Goal: Information Seeking & Learning: Learn about a topic

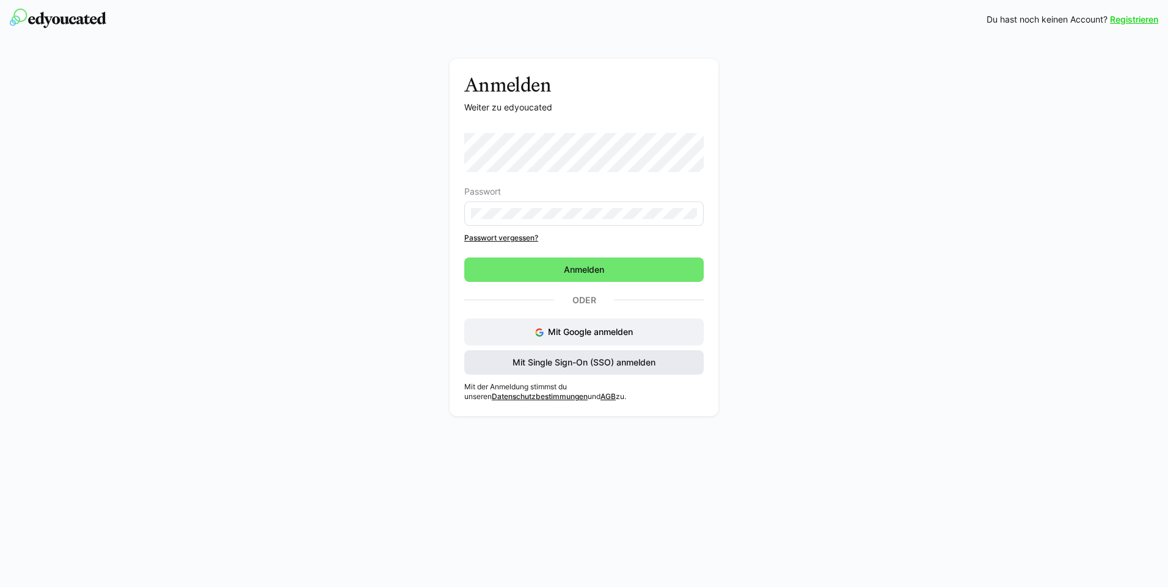
click at [602, 365] on span "Mit Single Sign-On (SSO) anmelden" at bounding box center [584, 363] width 147 height 12
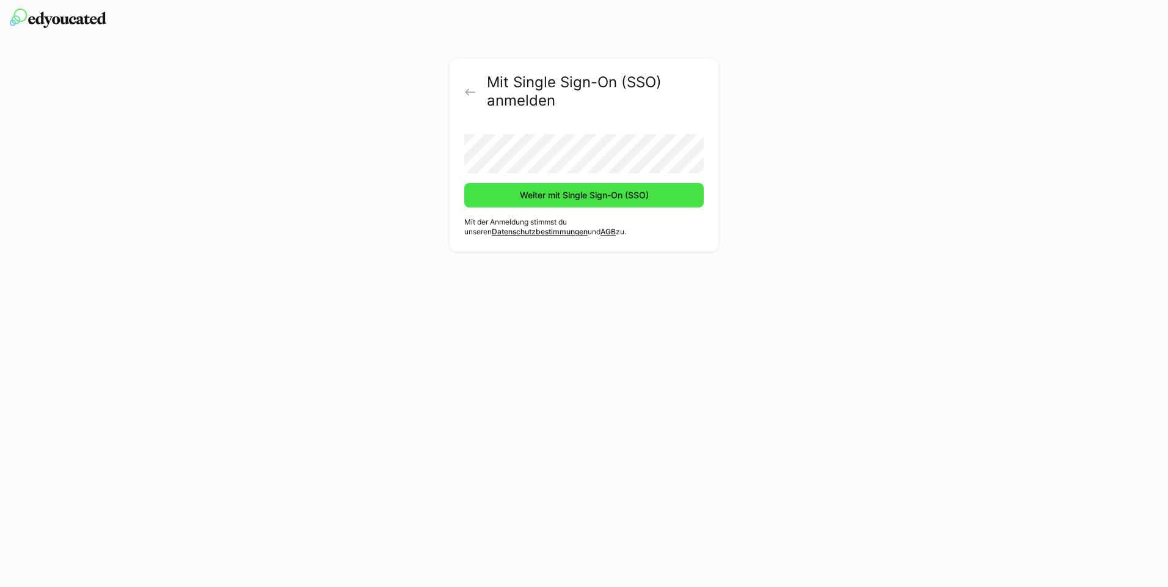
click at [625, 195] on span "Weiter mit Single Sign-On (SSO)" at bounding box center [584, 195] width 133 height 12
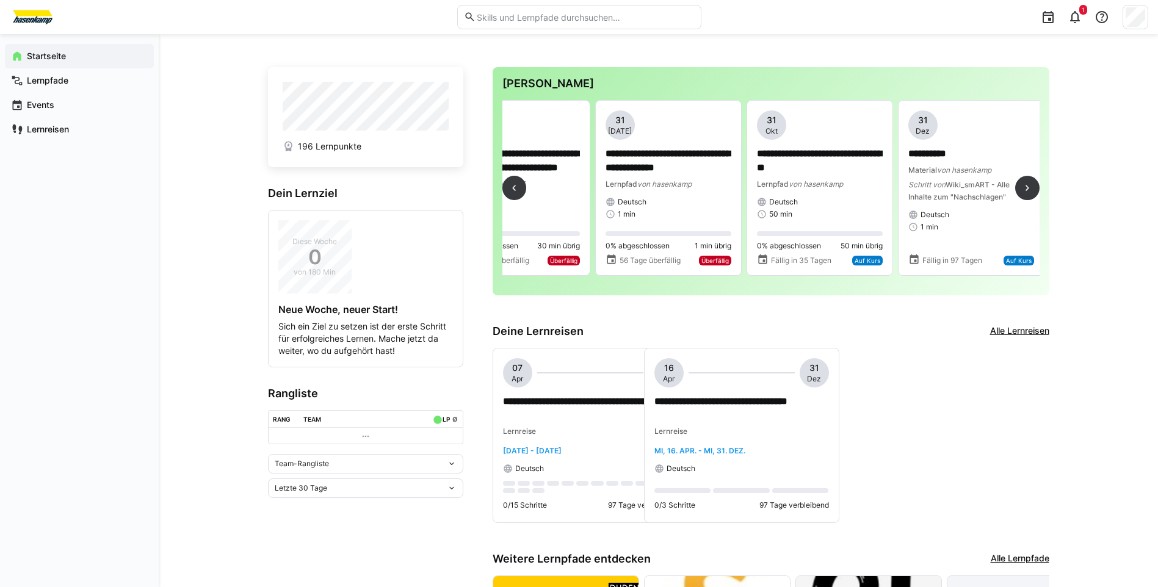
scroll to position [0, 3116]
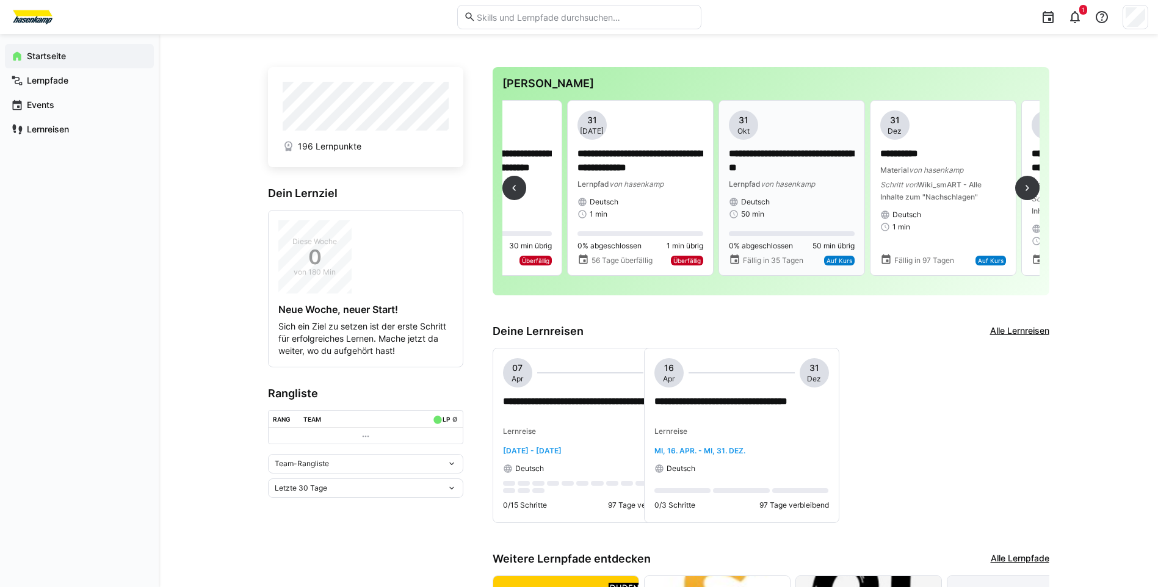
click at [790, 171] on p "**********" at bounding box center [792, 161] width 126 height 28
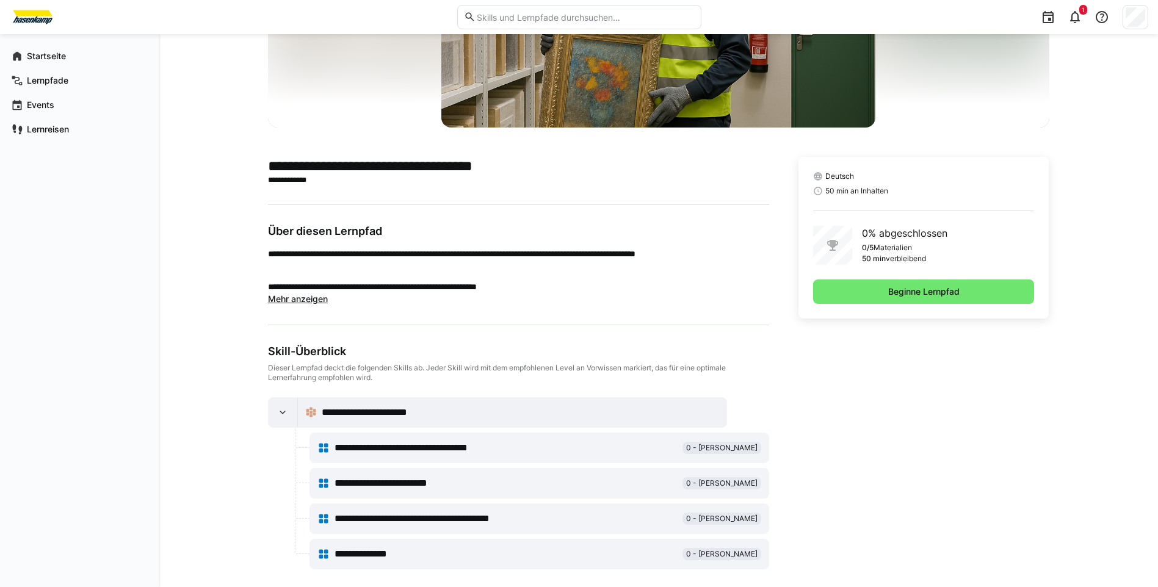
scroll to position [183, 0]
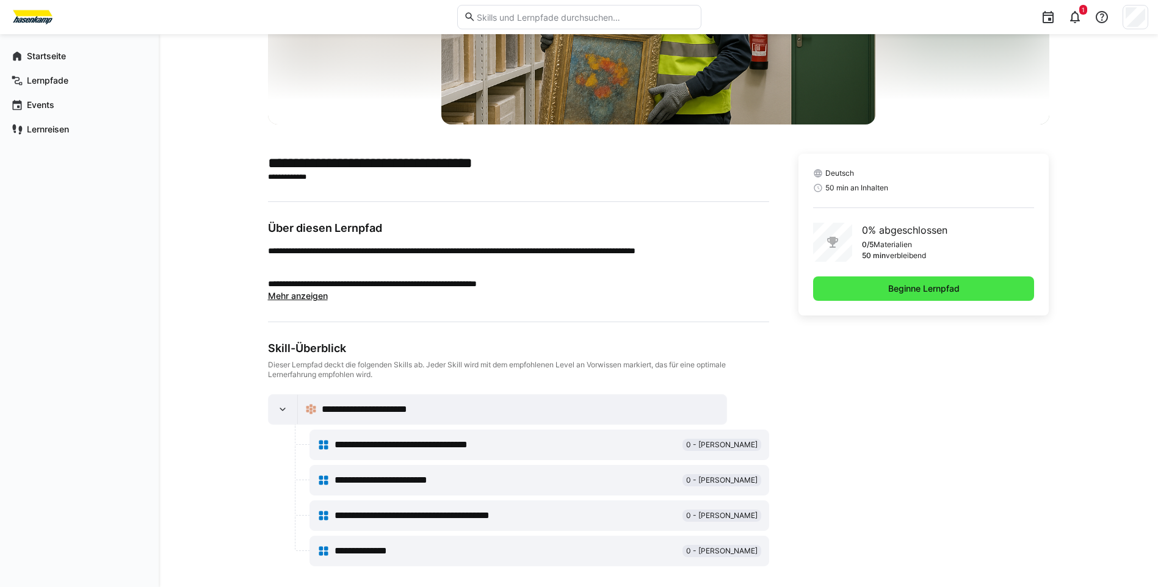
click at [936, 289] on span "Beginne Lernpfad" at bounding box center [924, 289] width 75 height 12
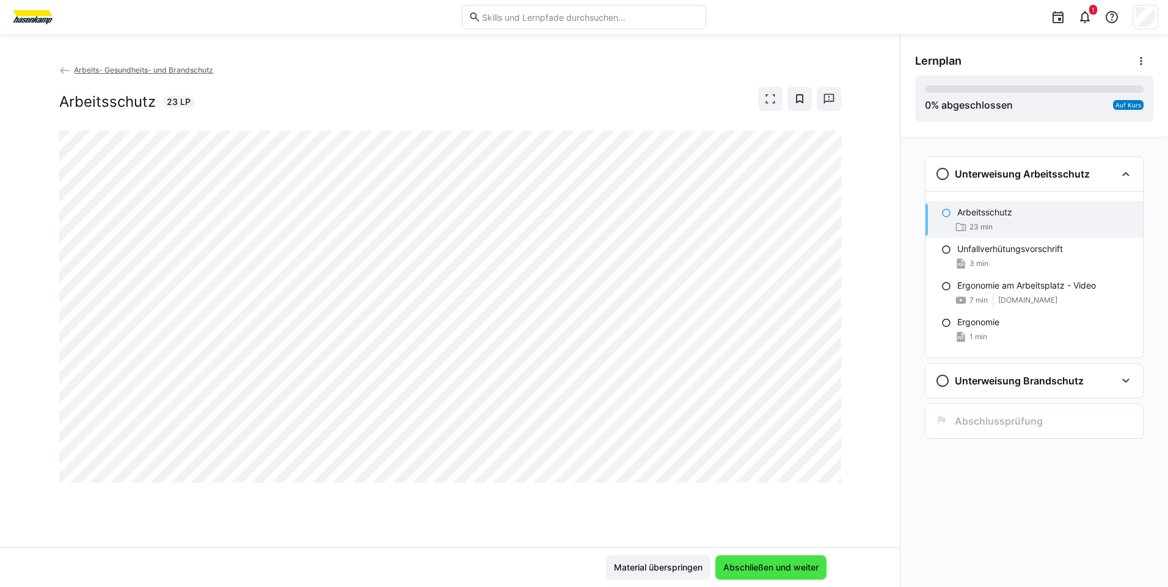
click at [776, 568] on span "Abschließen und weiter" at bounding box center [770, 568] width 99 height 12
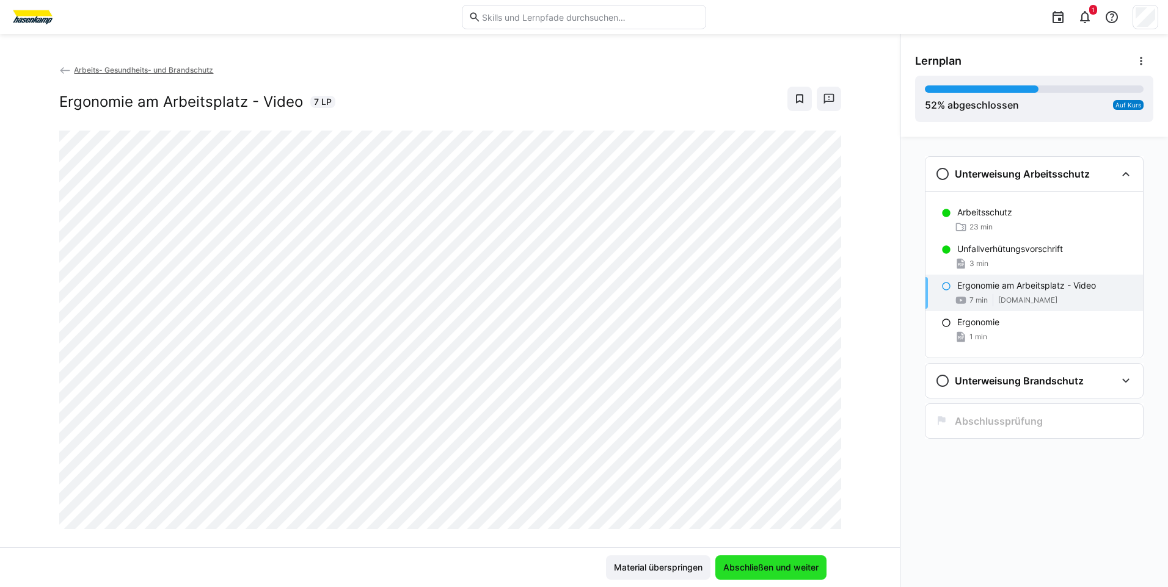
click at [777, 572] on span "Abschließen und weiter" at bounding box center [770, 568] width 99 height 12
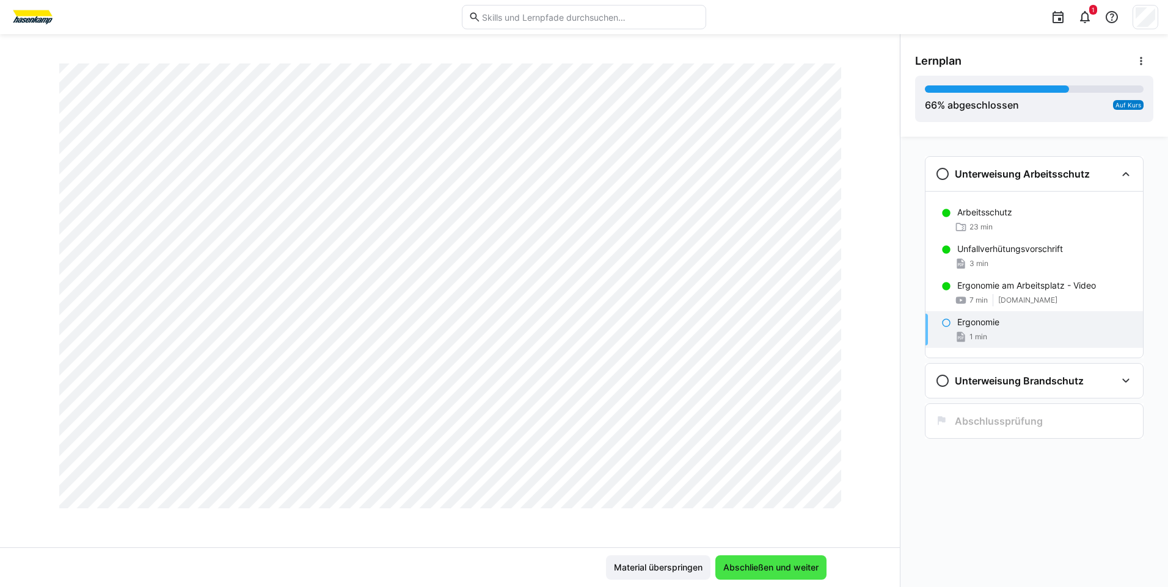
scroll to position [694, 0]
click at [794, 568] on span "Abschließen und weiter" at bounding box center [770, 568] width 99 height 12
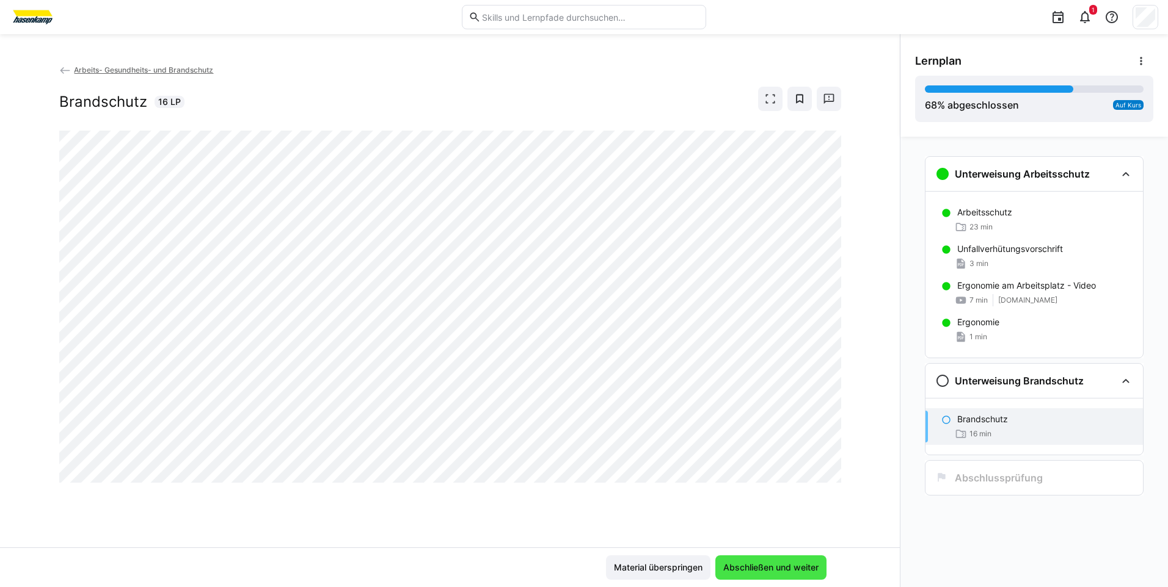
click at [771, 572] on span "Abschließen und weiter" at bounding box center [770, 568] width 99 height 12
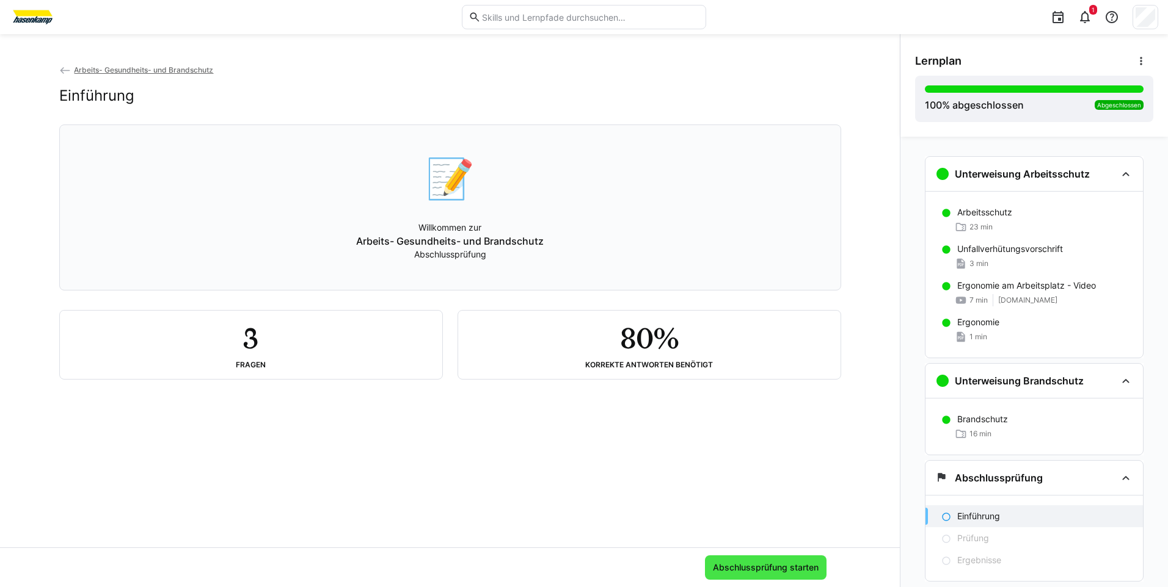
click at [731, 575] on span "Abschlussprüfung starten" at bounding box center [766, 568] width 122 height 24
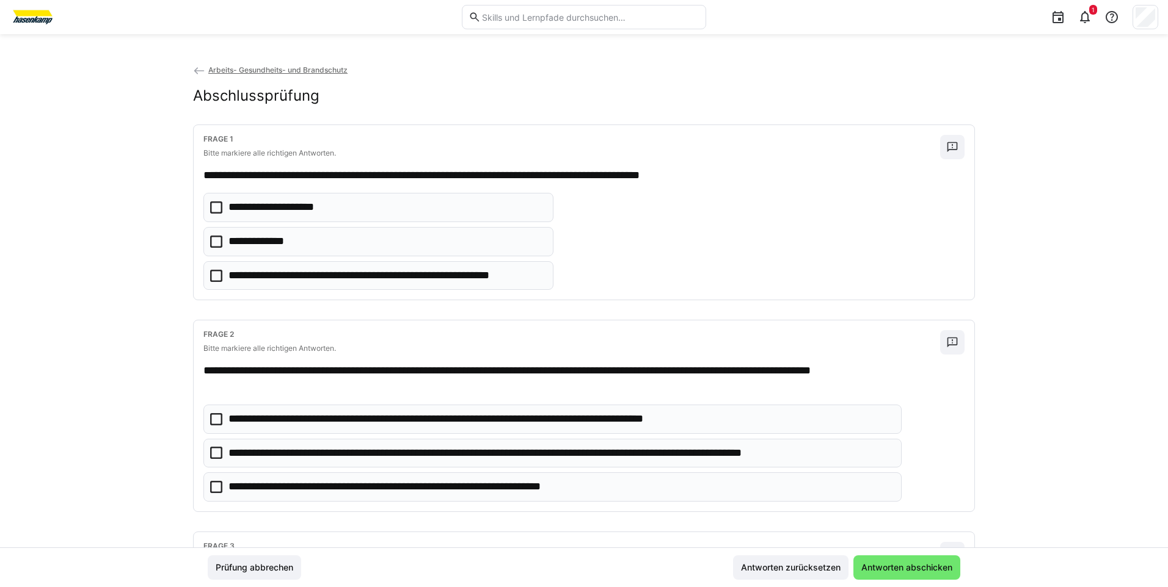
click at [256, 237] on p "**********" at bounding box center [264, 242] width 72 height 16
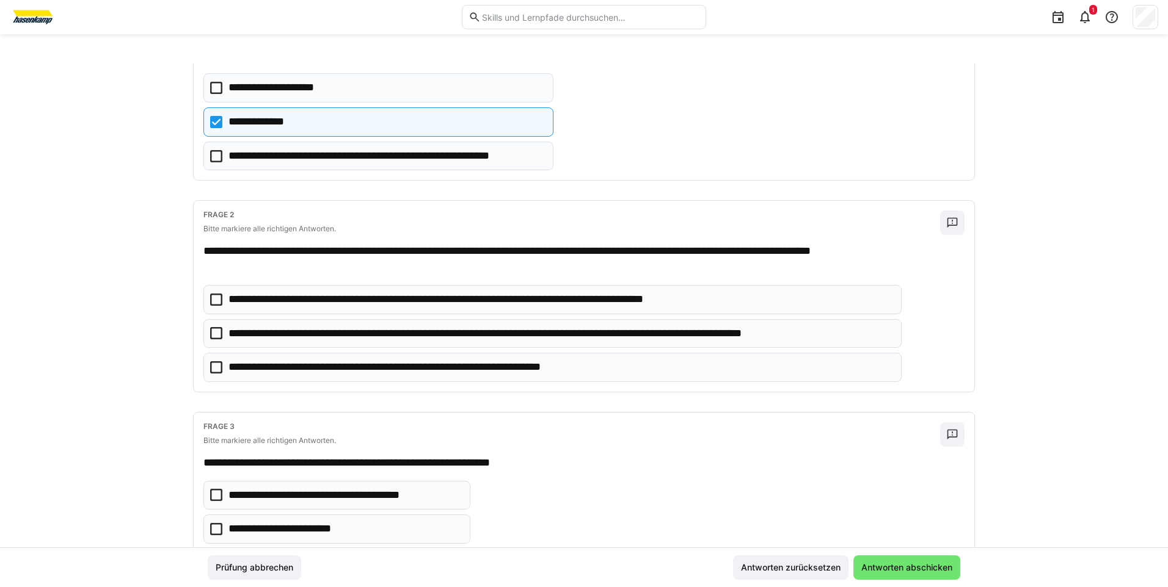
scroll to position [122, 0]
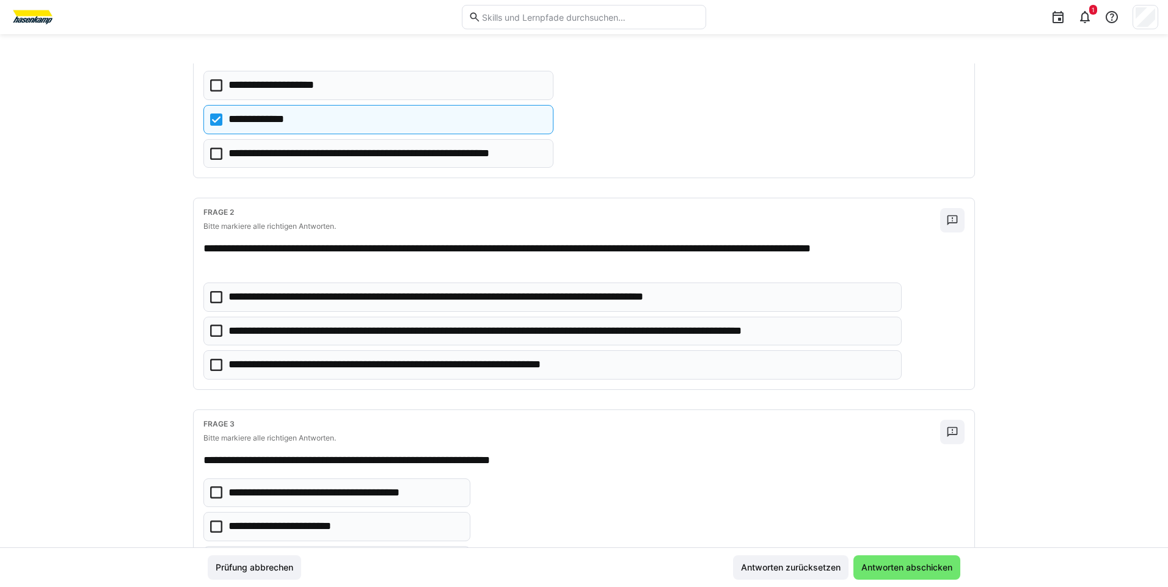
click at [217, 333] on icon at bounding box center [216, 331] width 12 height 12
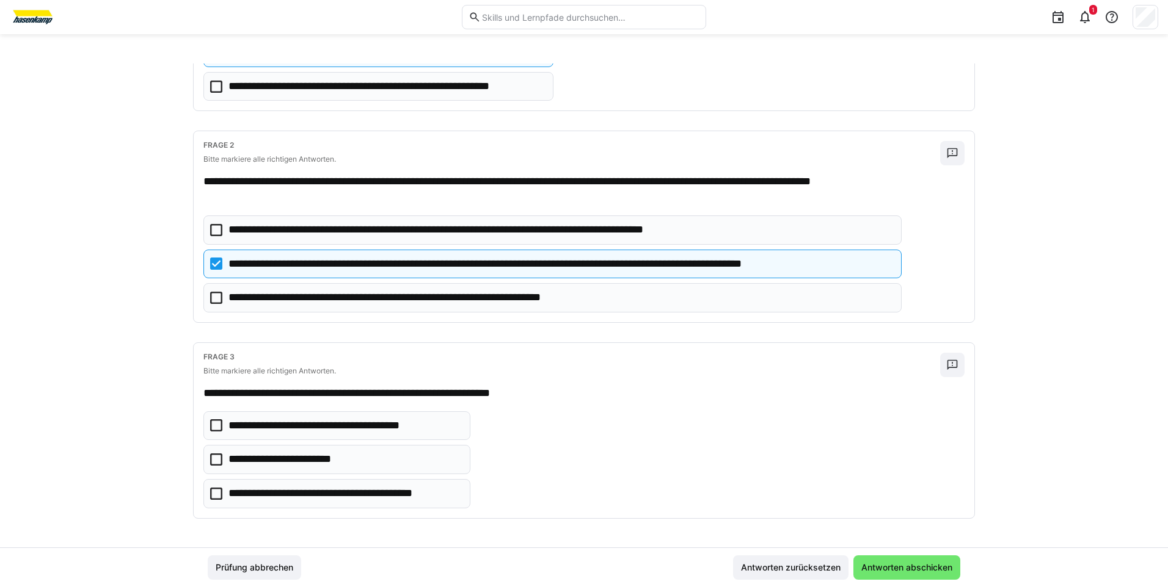
scroll to position [190, 0]
click at [213, 493] on icon at bounding box center [216, 493] width 12 height 12
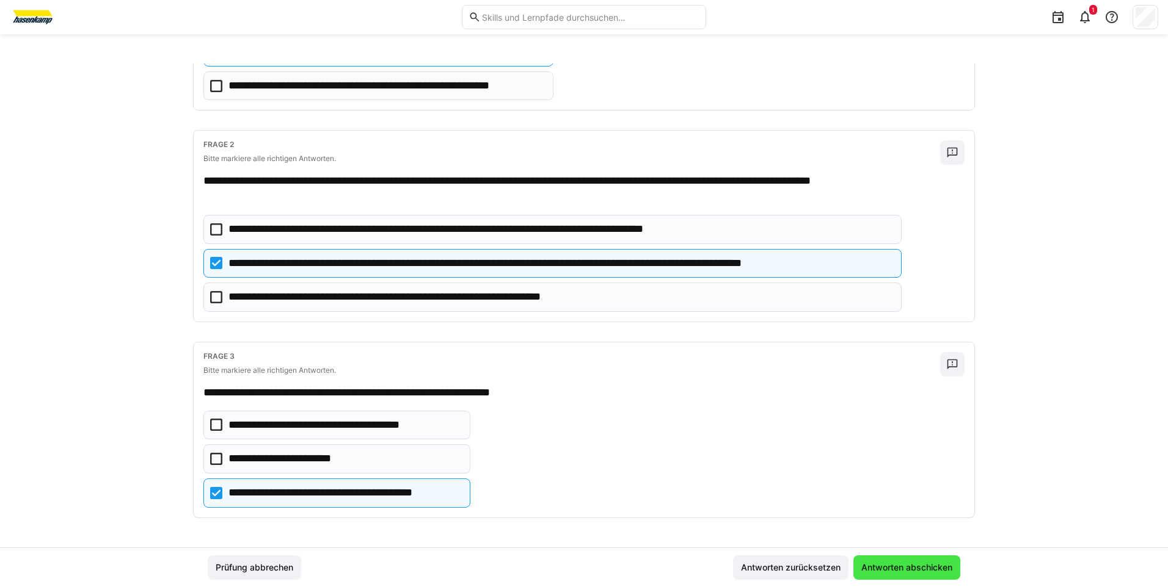
click at [907, 566] on span "Antworten abschicken" at bounding box center [906, 568] width 95 height 12
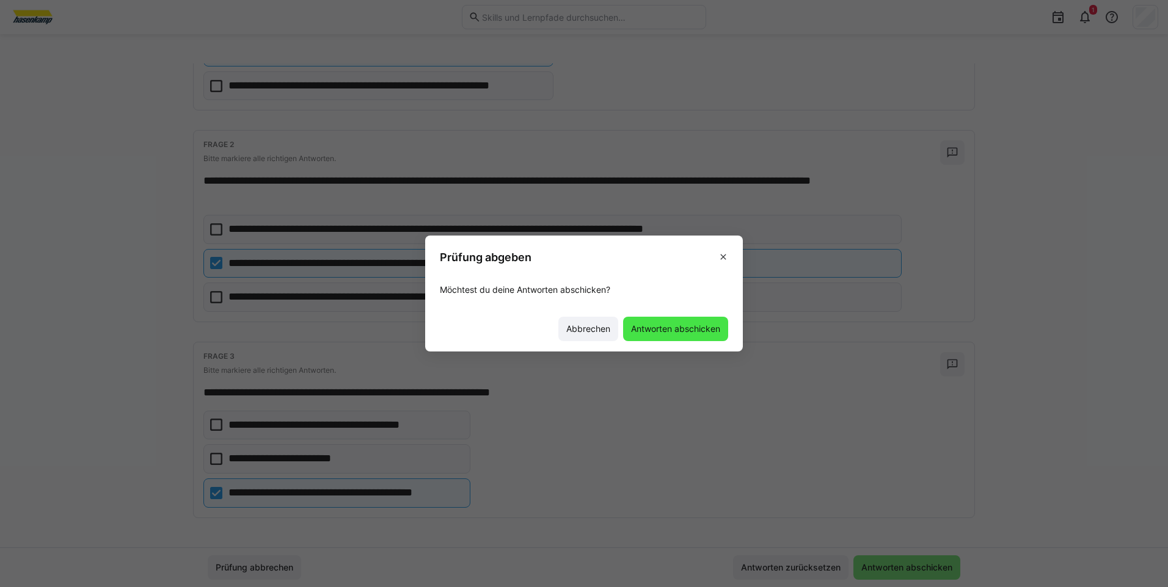
click at [674, 330] on span "Antworten abschicken" at bounding box center [675, 329] width 93 height 12
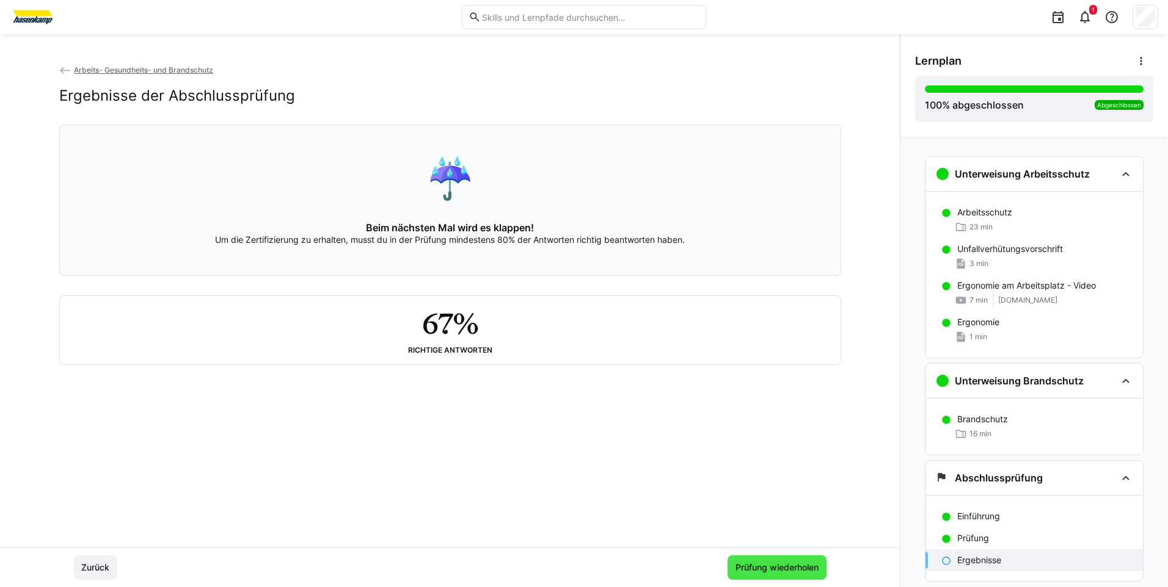
click at [771, 565] on span "Prüfung wiederholen" at bounding box center [776, 568] width 87 height 12
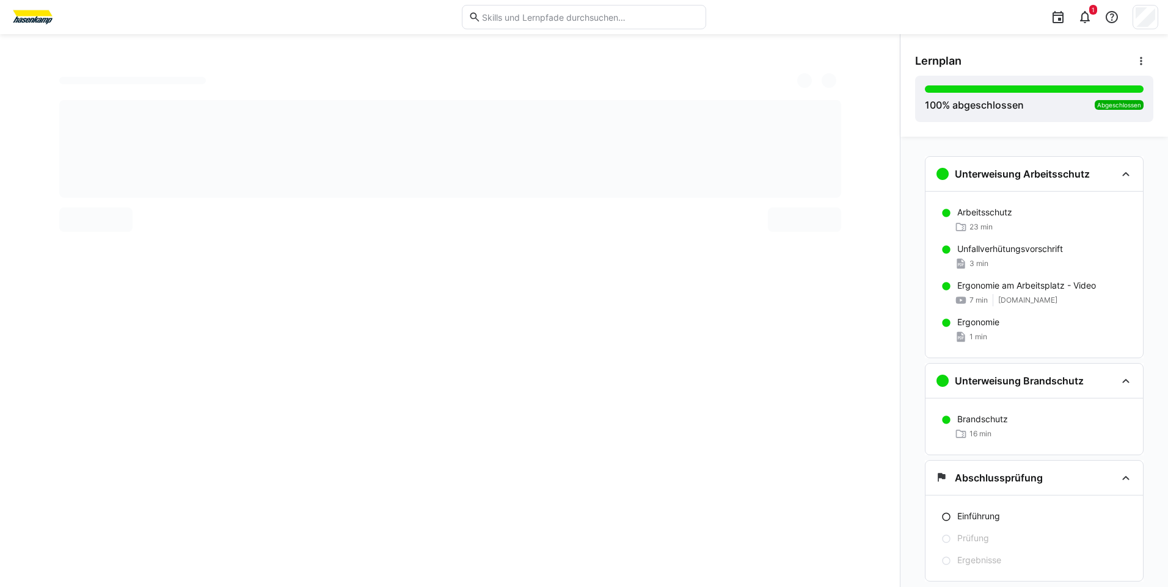
scroll to position [32, 0]
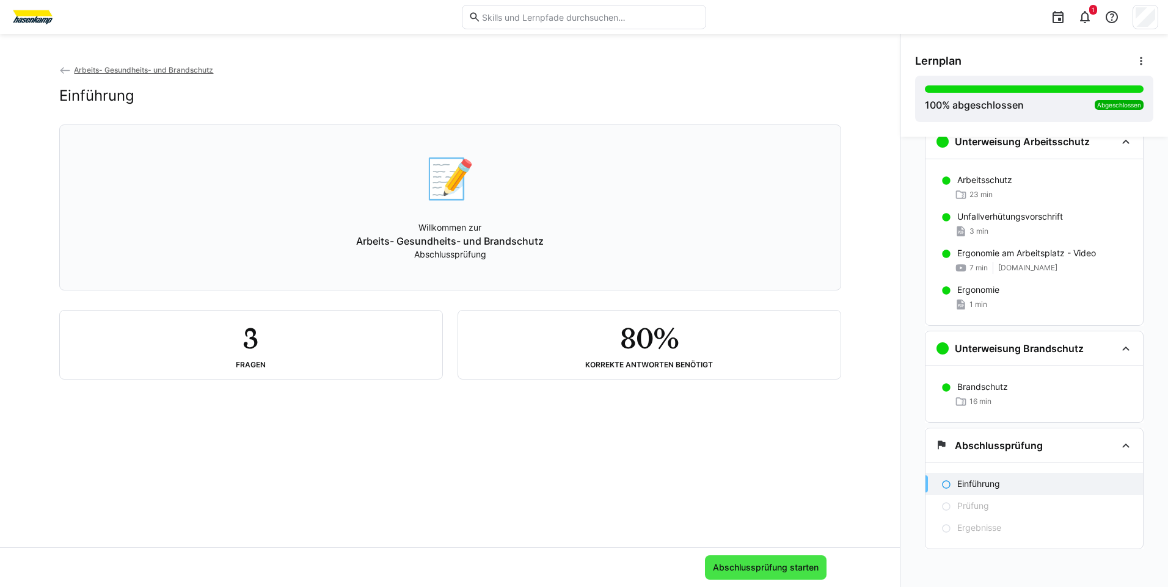
click at [758, 561] on span "Abschlussprüfung starten" at bounding box center [766, 568] width 122 height 24
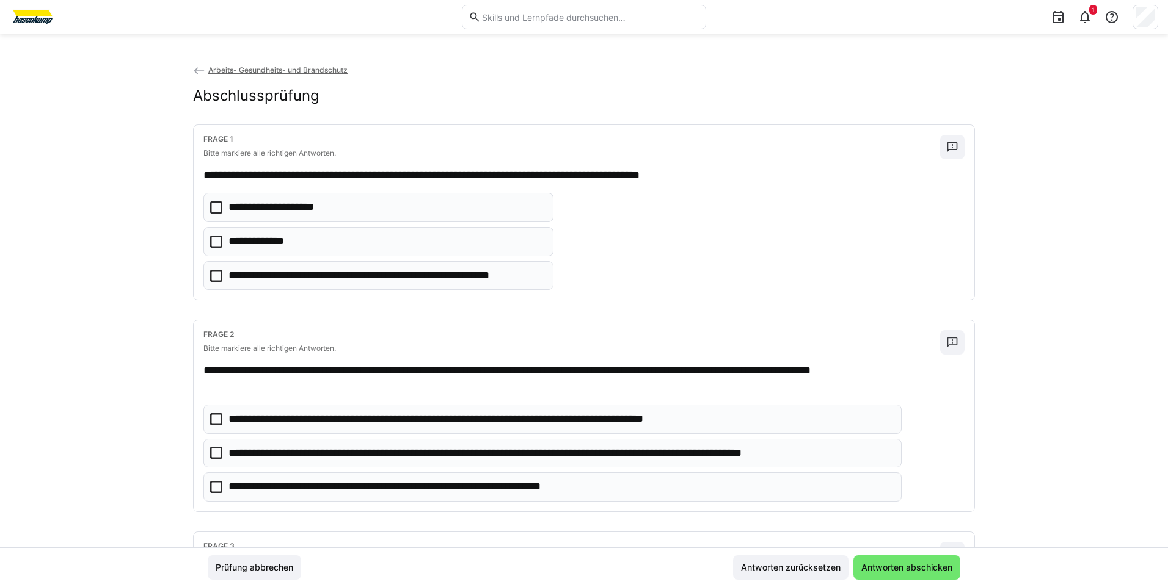
click at [218, 242] on icon at bounding box center [216, 242] width 12 height 12
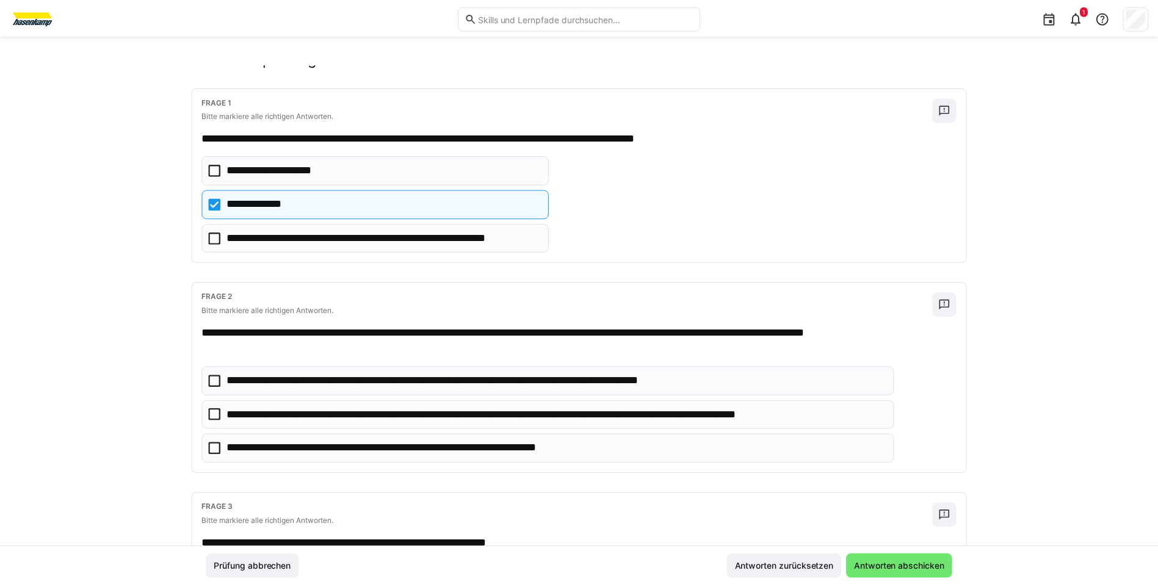
scroll to position [0, 0]
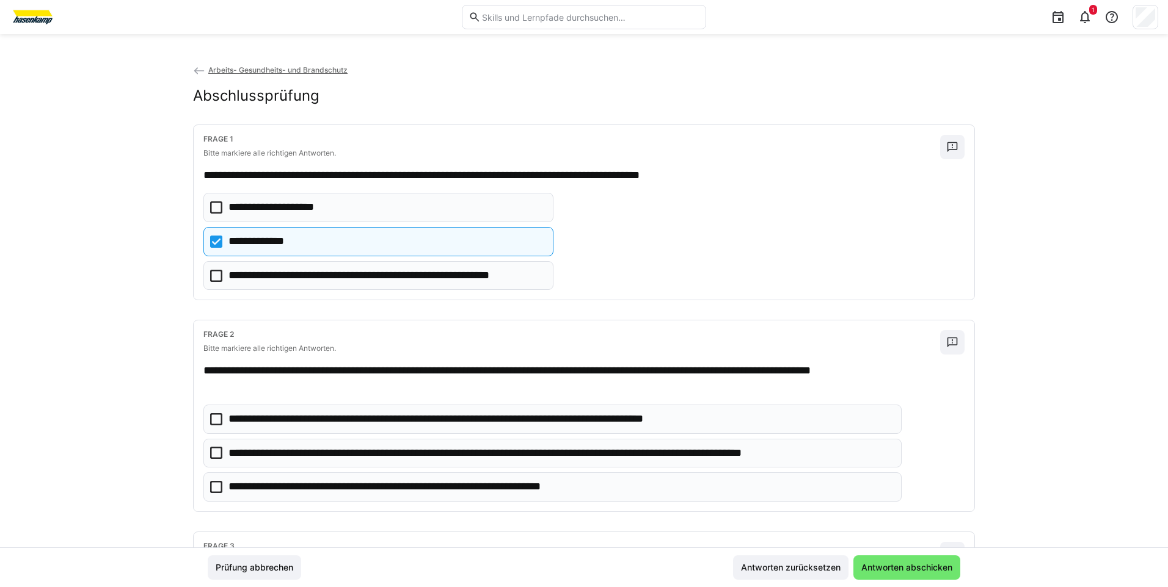
click at [196, 78] on div "Arbeits- Gesundheits- und Brandschutz Abschlussprüfung" at bounding box center [584, 94] width 782 height 61
click at [200, 66] on eds-icon at bounding box center [199, 71] width 12 height 12
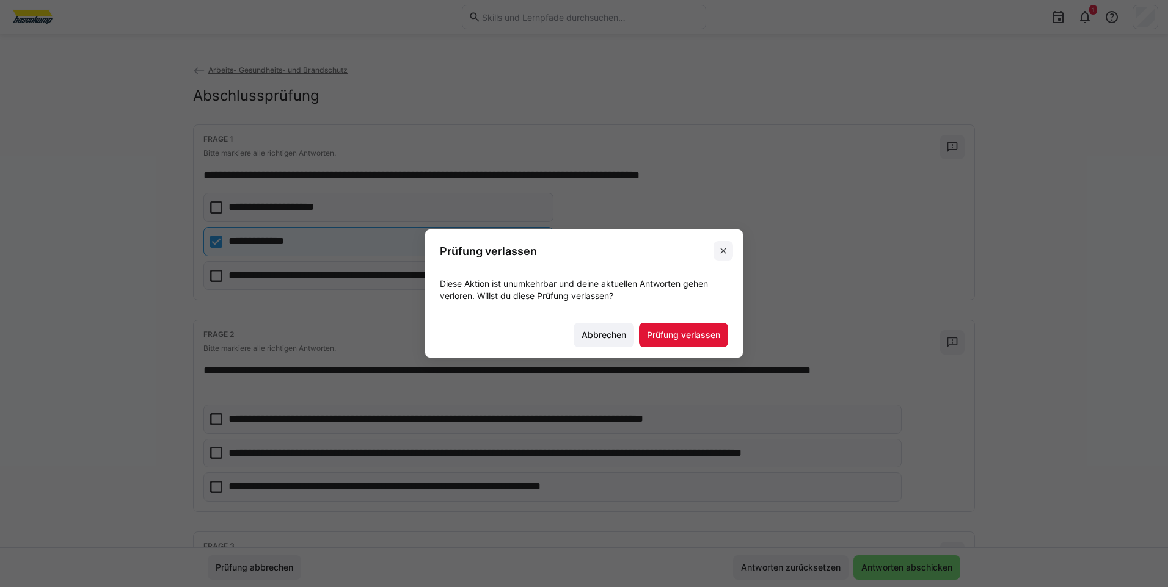
click at [722, 249] on eds-icon at bounding box center [723, 251] width 10 height 10
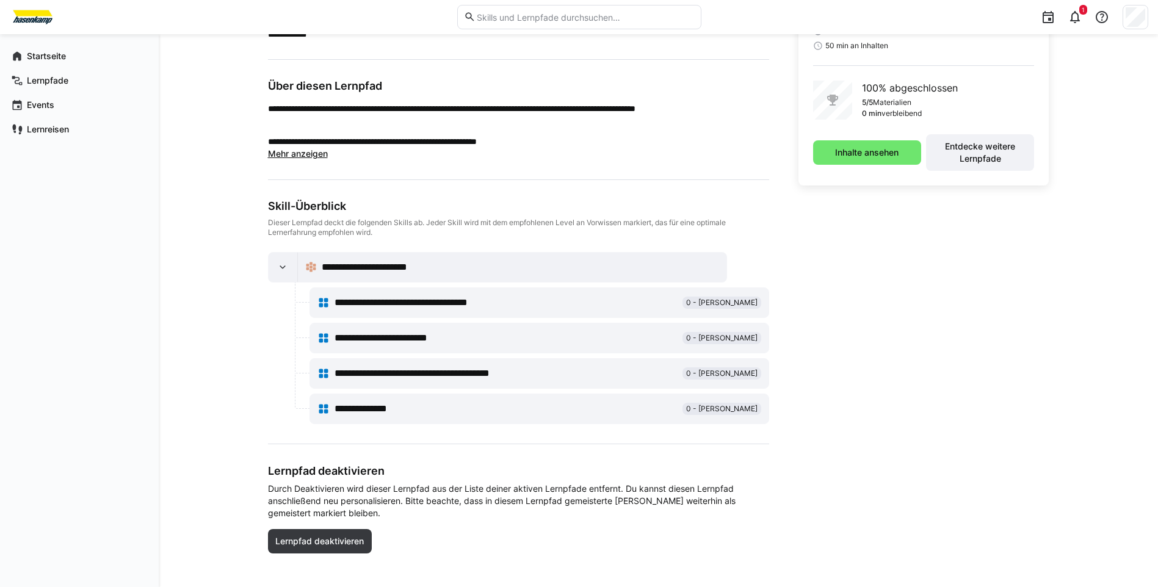
scroll to position [336, 0]
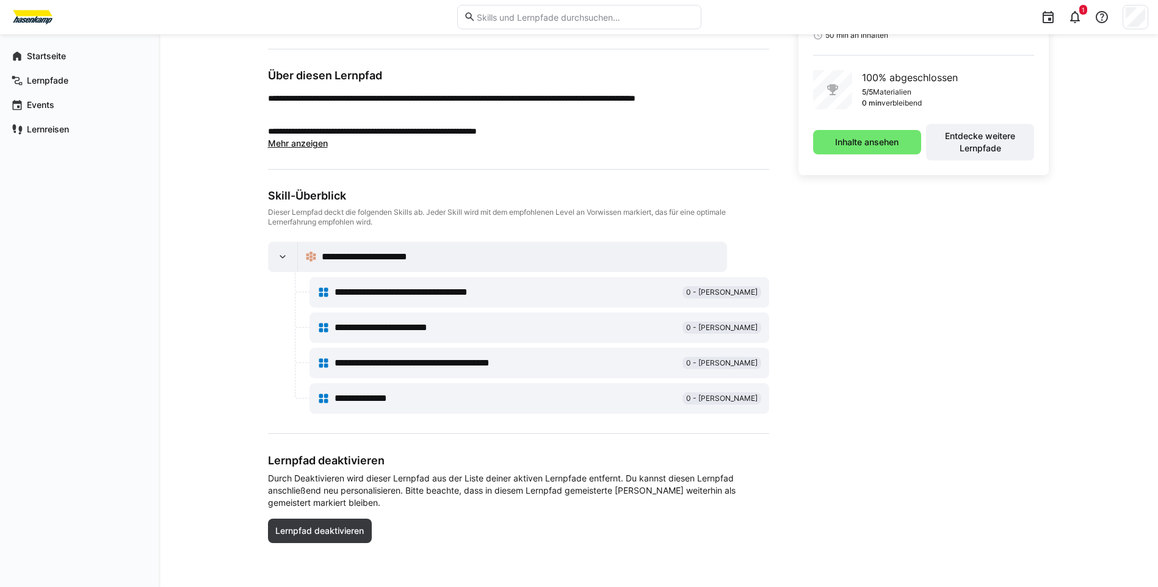
click at [451, 294] on span "**********" at bounding box center [425, 292] width 181 height 15
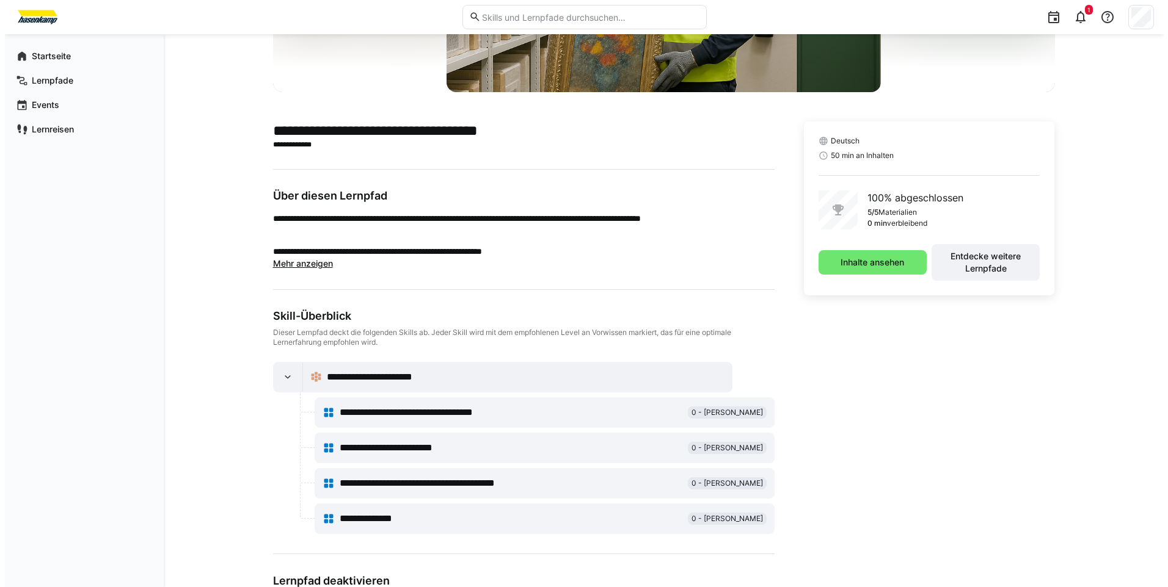
scroll to position [0, 0]
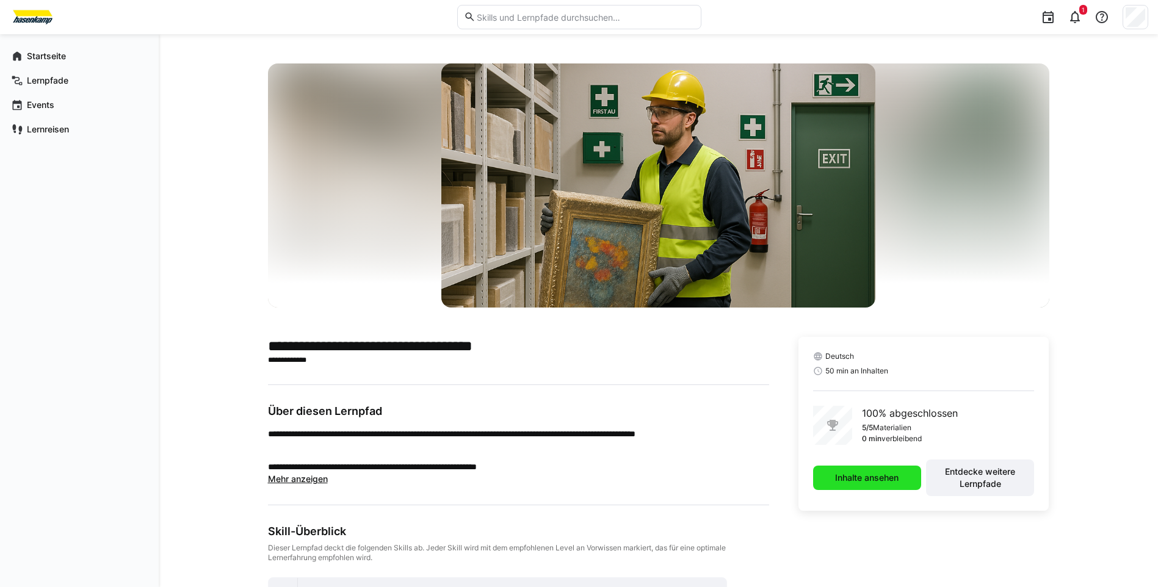
click at [882, 470] on span "Inhalte ansehen" at bounding box center [867, 478] width 108 height 24
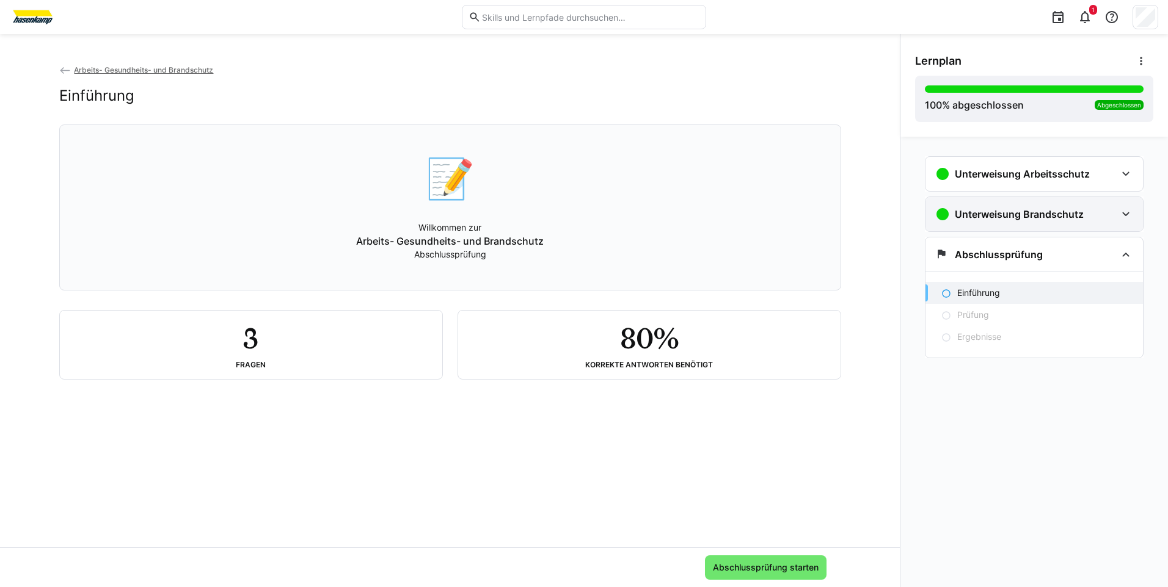
click at [1123, 214] on eds-icon at bounding box center [1125, 214] width 15 height 15
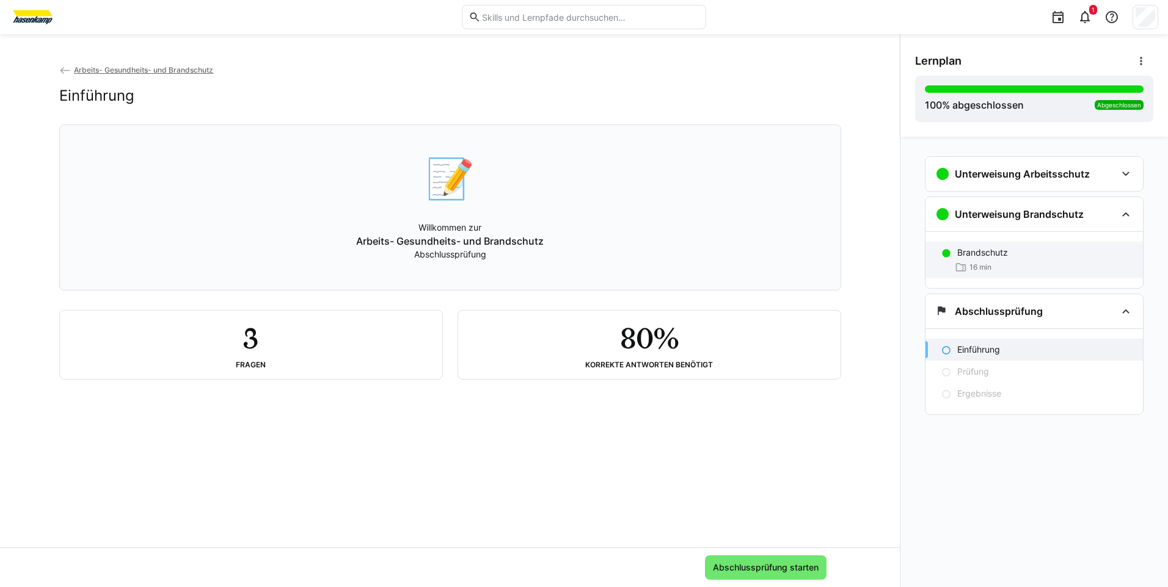
click at [989, 255] on p "Brandschutz" at bounding box center [982, 253] width 51 height 12
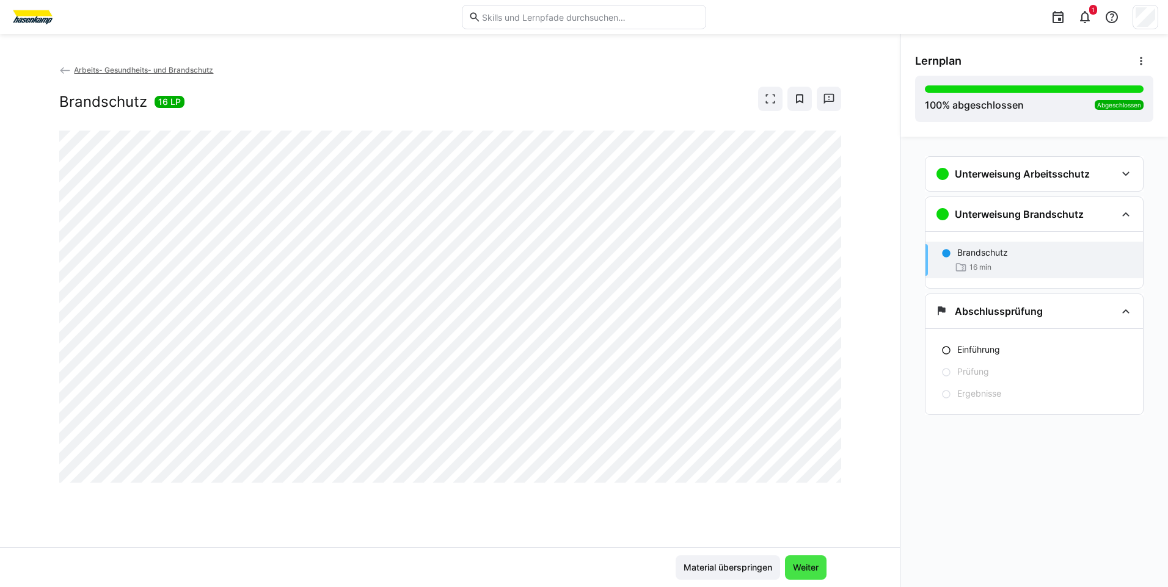
click at [798, 567] on span "Weiter" at bounding box center [805, 568] width 29 height 12
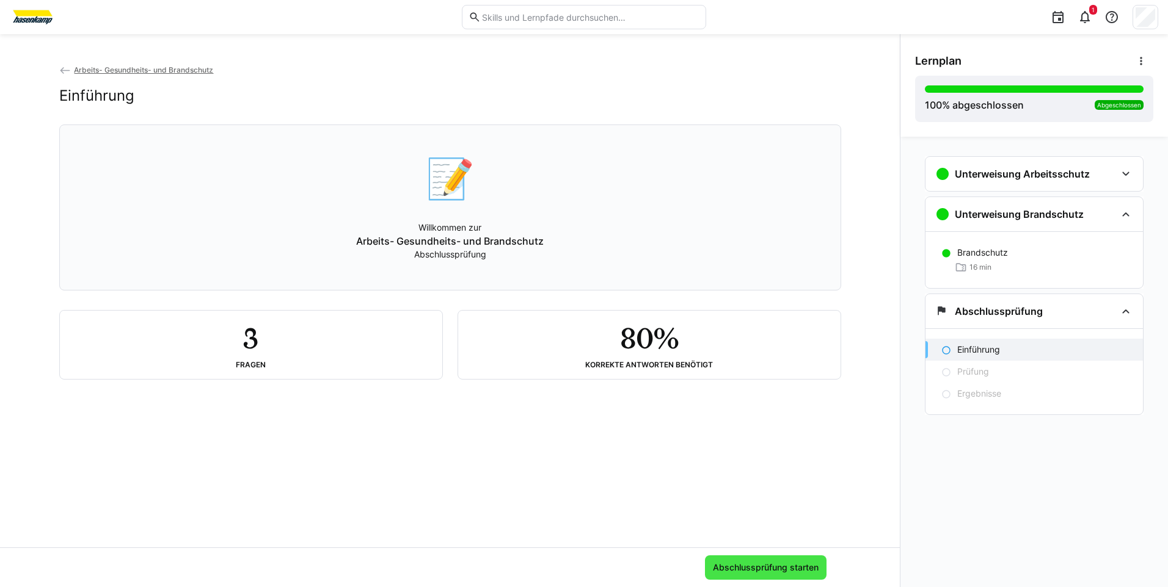
click at [770, 570] on span "Abschlussprüfung starten" at bounding box center [765, 568] width 109 height 12
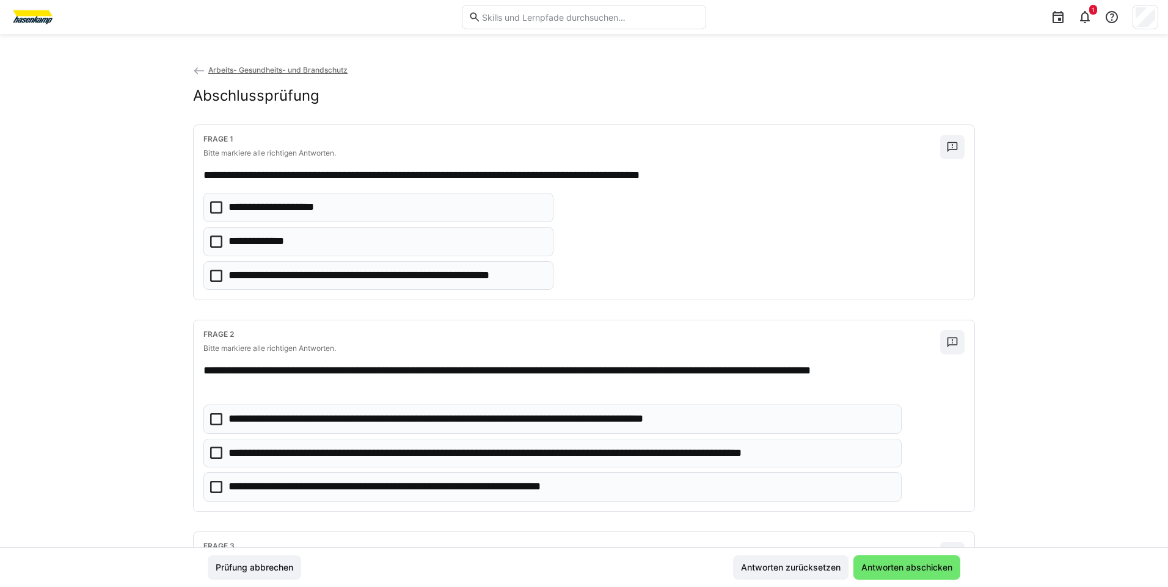
click at [208, 235] on eds-checkbox "**********" at bounding box center [378, 241] width 350 height 29
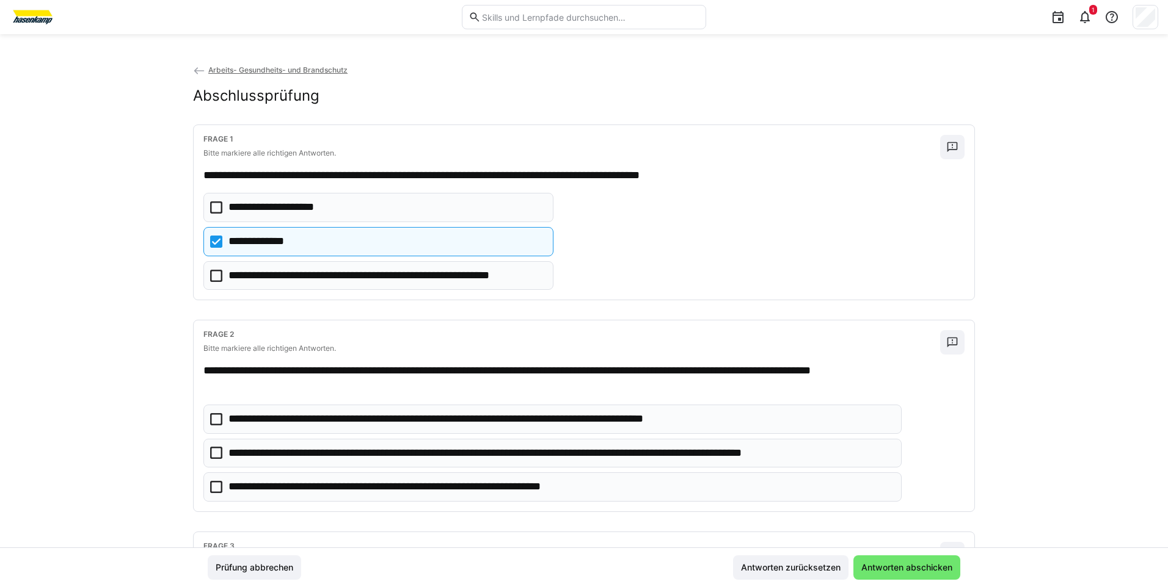
click at [211, 243] on icon at bounding box center [216, 242] width 12 height 12
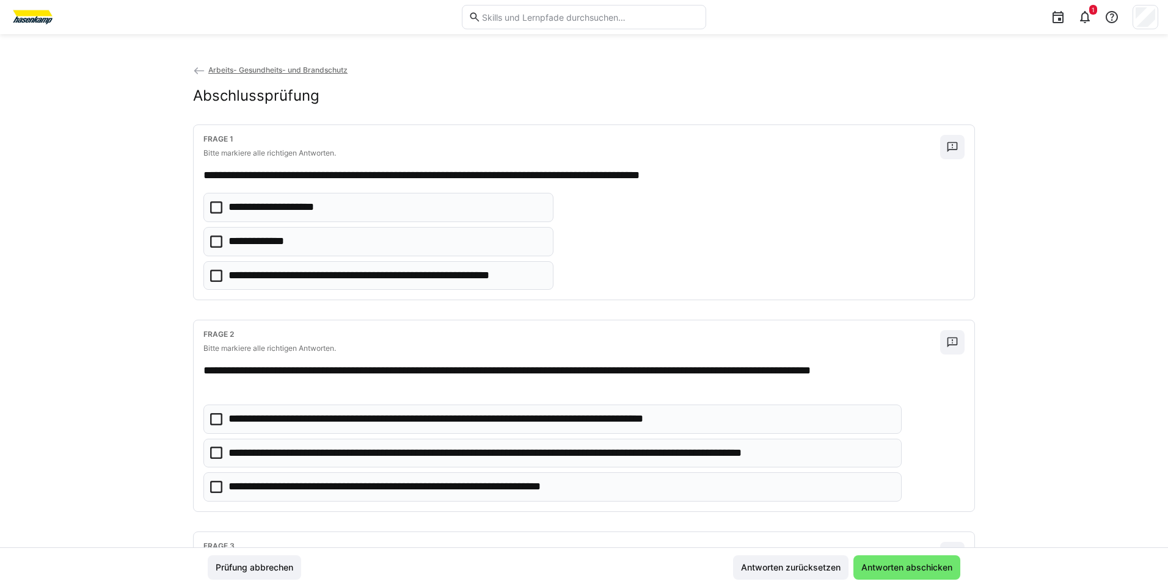
click at [215, 213] on icon at bounding box center [216, 208] width 12 height 12
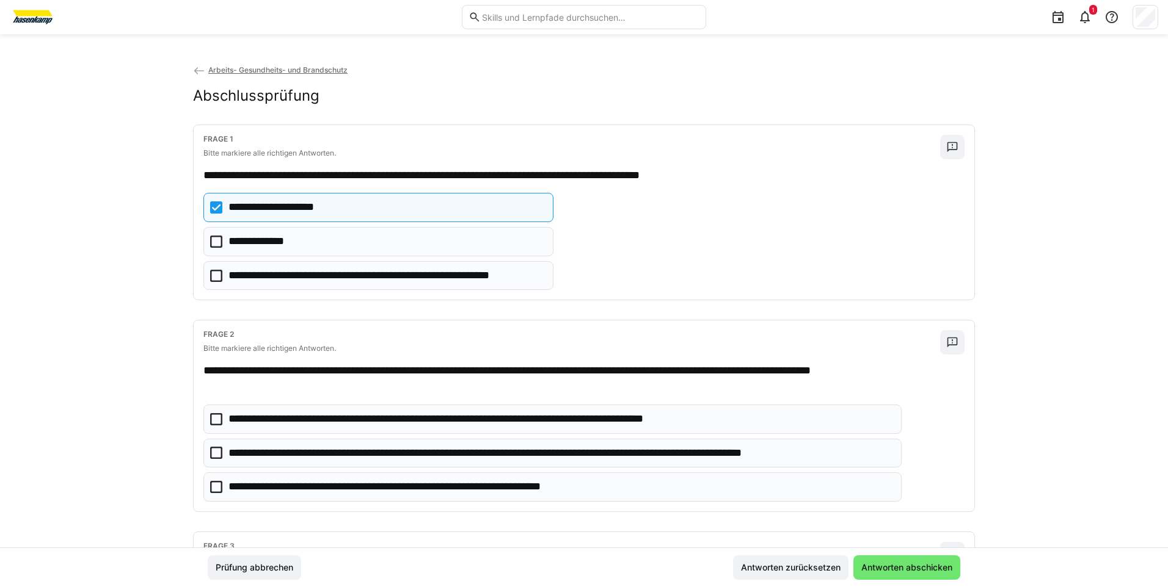
click at [213, 209] on icon at bounding box center [216, 208] width 12 height 12
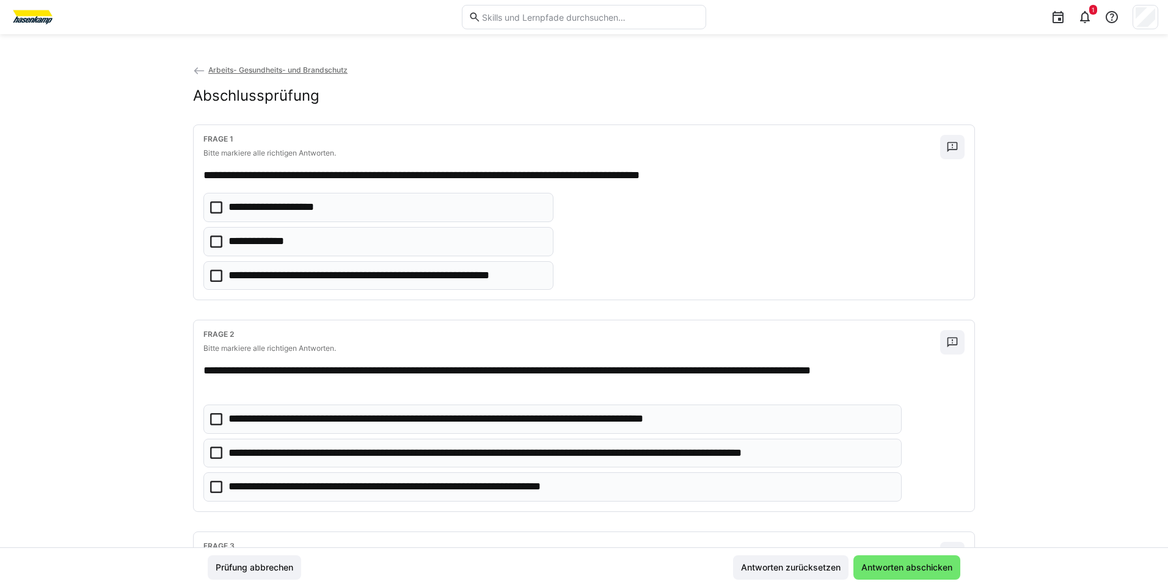
click at [198, 240] on div "**********" at bounding box center [584, 212] width 780 height 175
click at [215, 239] on icon at bounding box center [216, 242] width 12 height 12
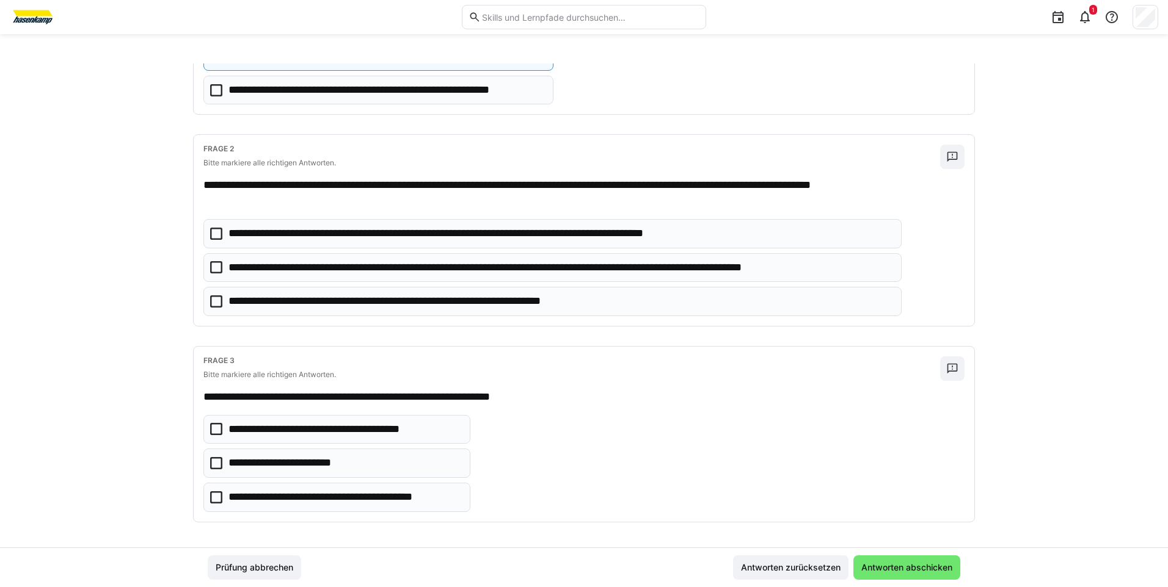
scroll to position [190, 0]
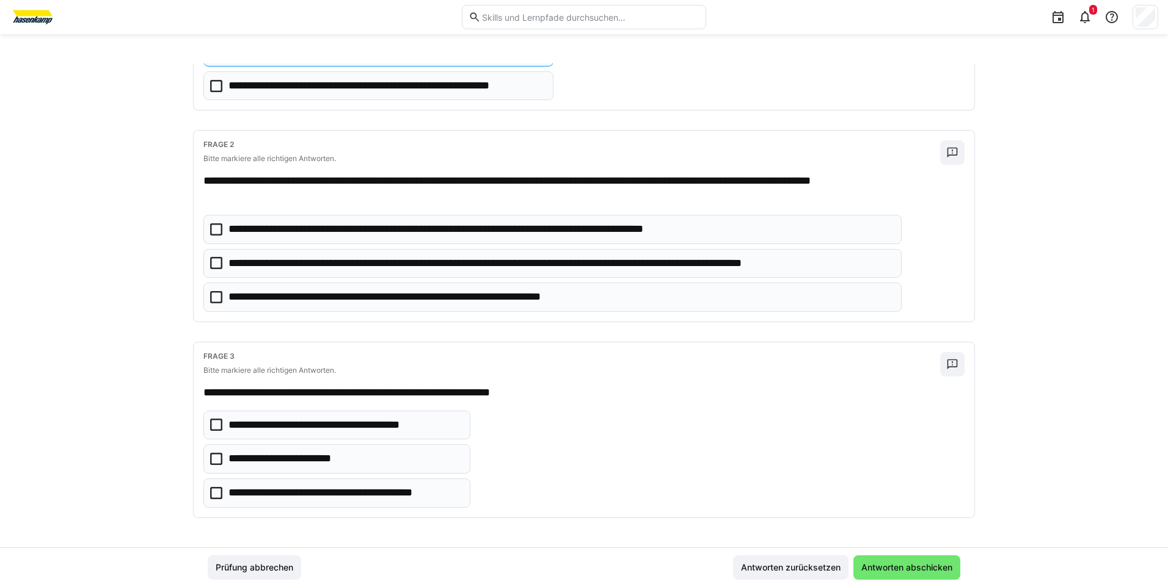
click at [212, 422] on icon at bounding box center [216, 425] width 12 height 12
click at [216, 489] on icon at bounding box center [216, 493] width 12 height 12
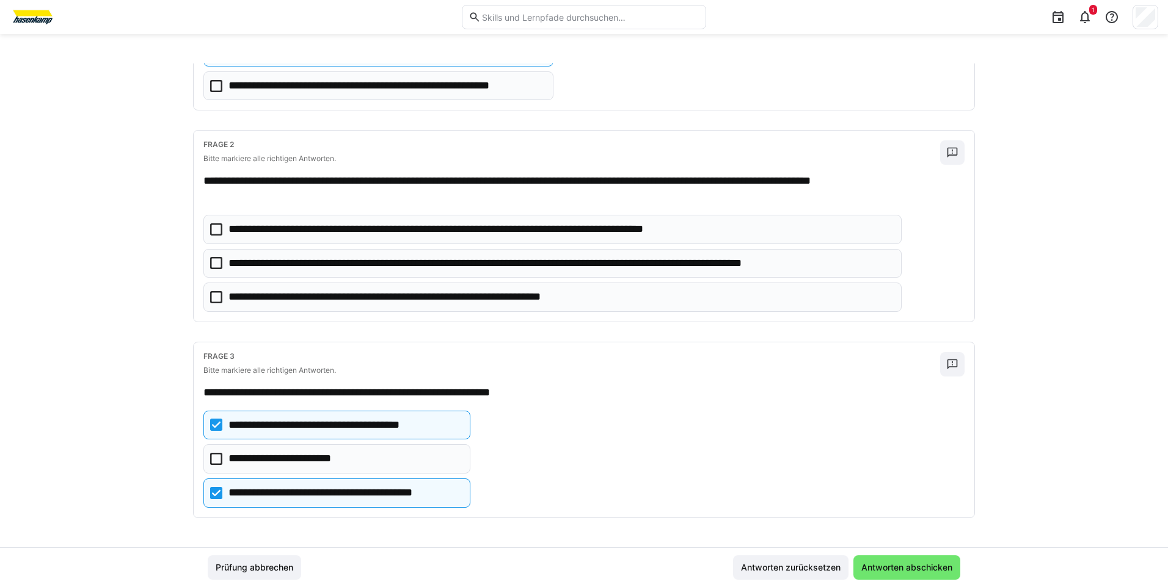
click at [214, 427] on icon at bounding box center [216, 425] width 12 height 12
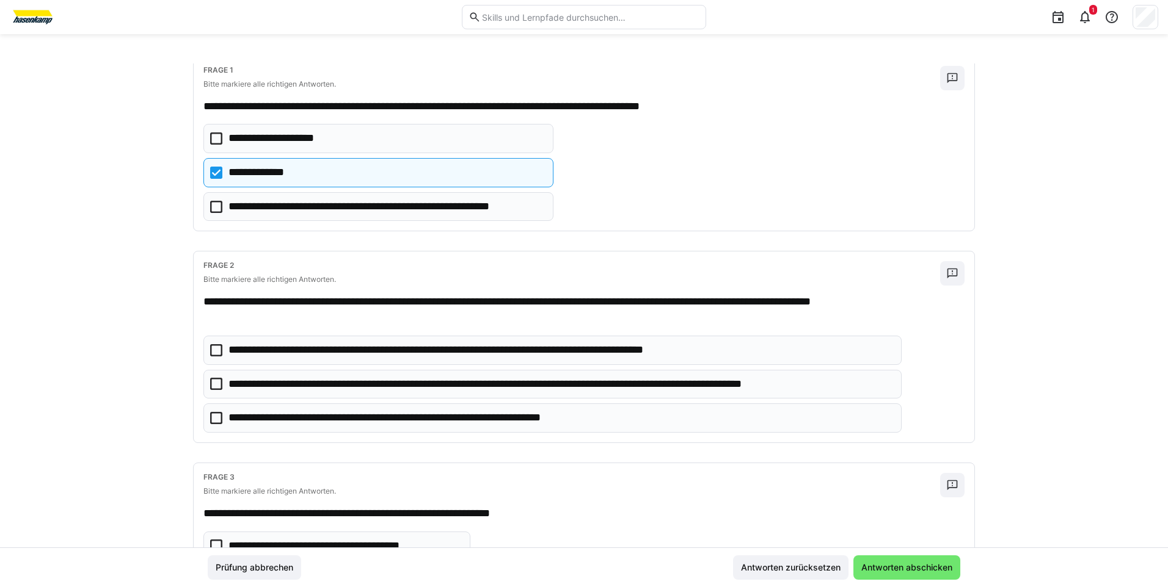
scroll to position [68, 0]
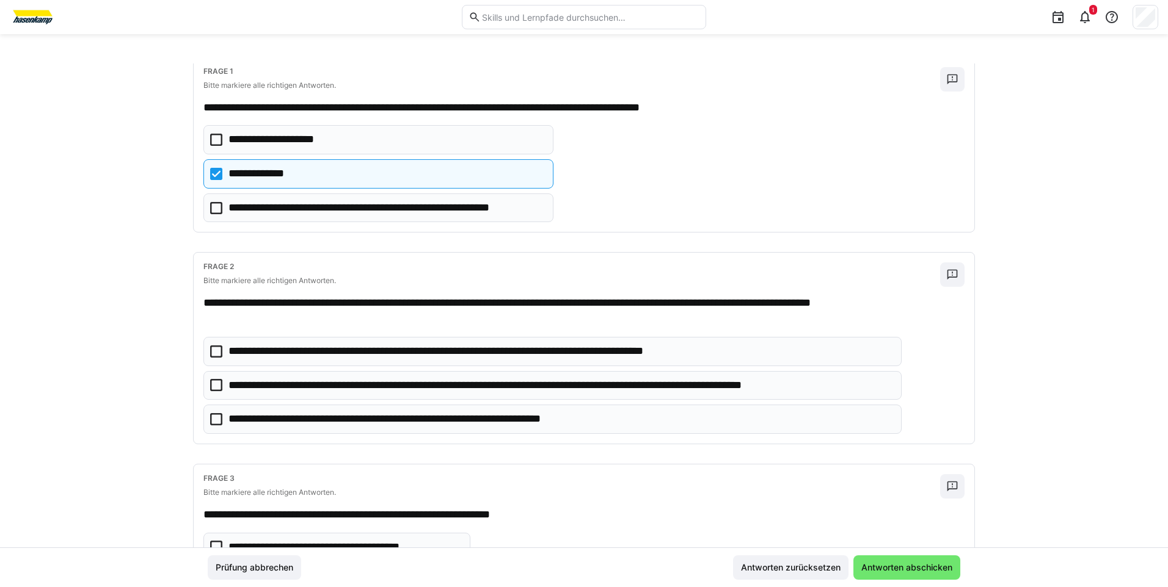
click at [216, 420] on icon at bounding box center [216, 419] width 12 height 12
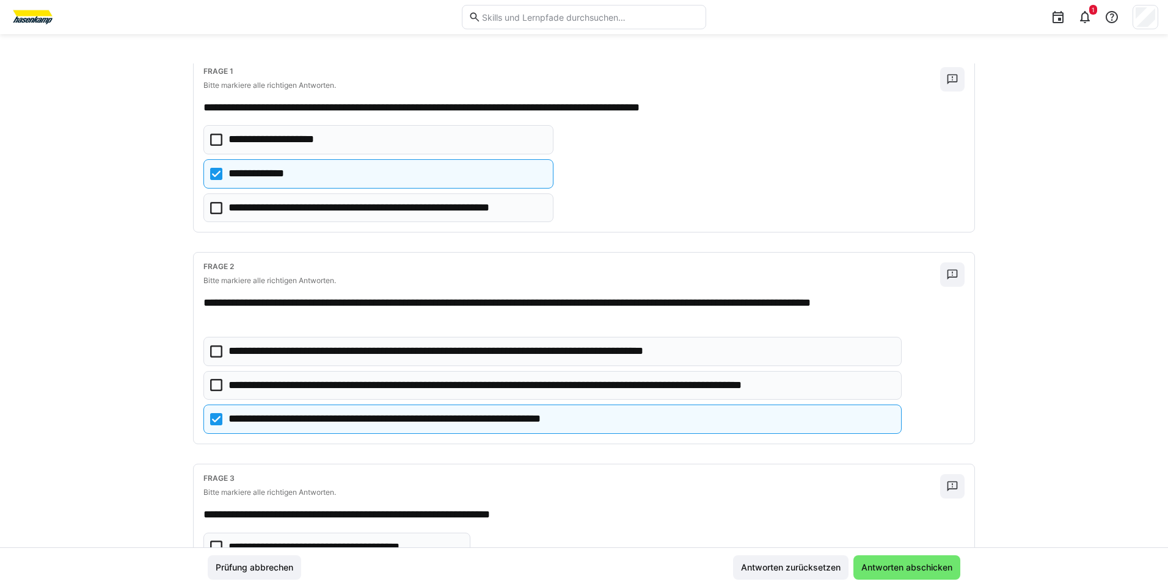
click at [213, 383] on icon at bounding box center [216, 385] width 12 height 12
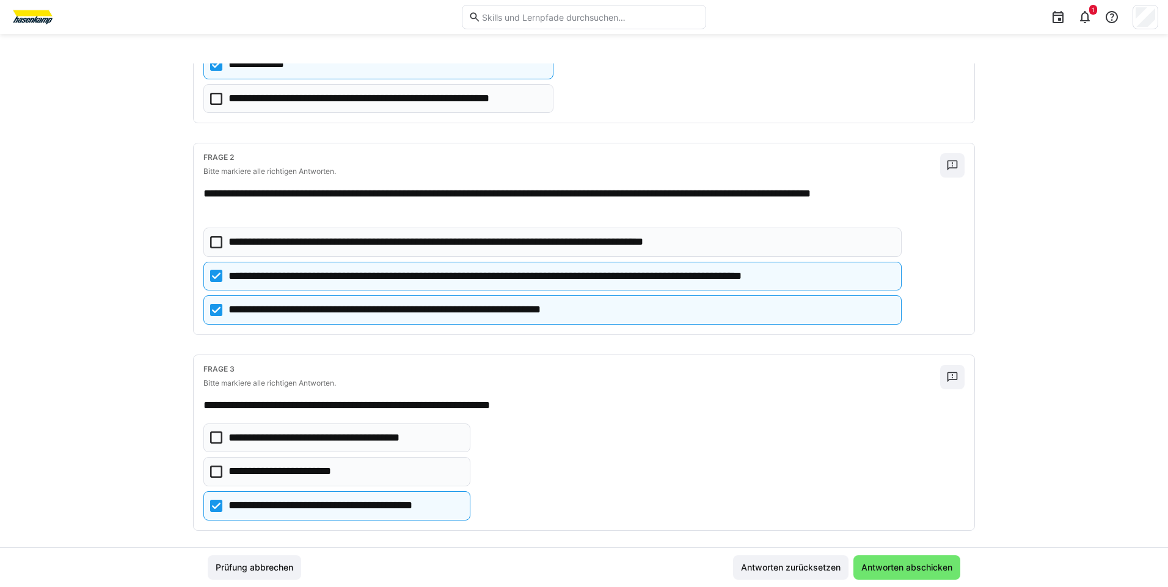
scroll to position [190, 0]
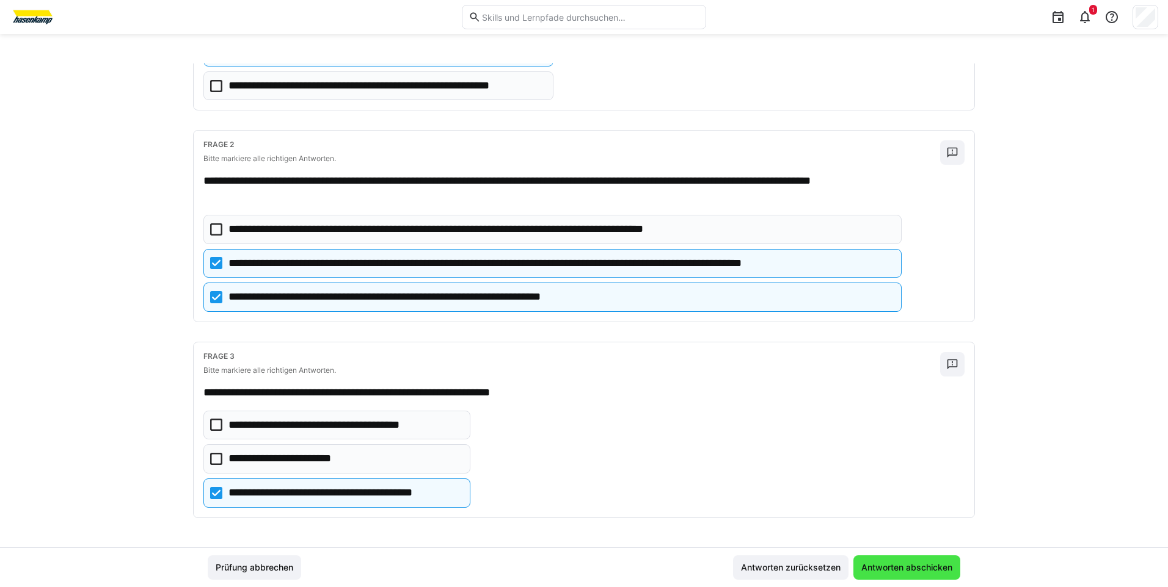
click at [896, 565] on span "Antworten abschicken" at bounding box center [906, 568] width 95 height 12
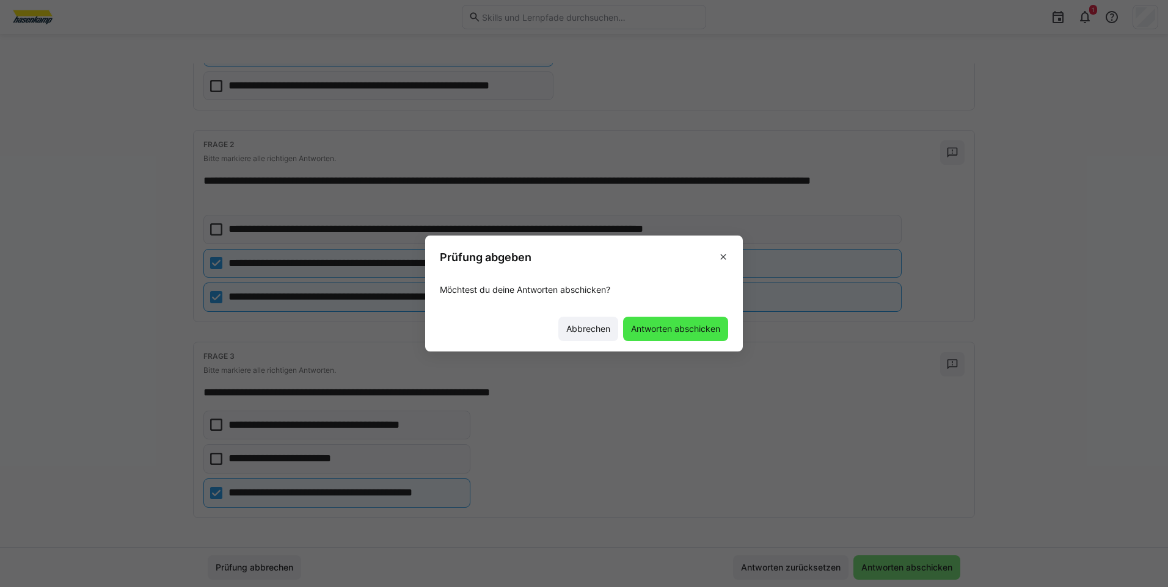
click at [662, 317] on span "Antworten abschicken" at bounding box center [675, 329] width 105 height 24
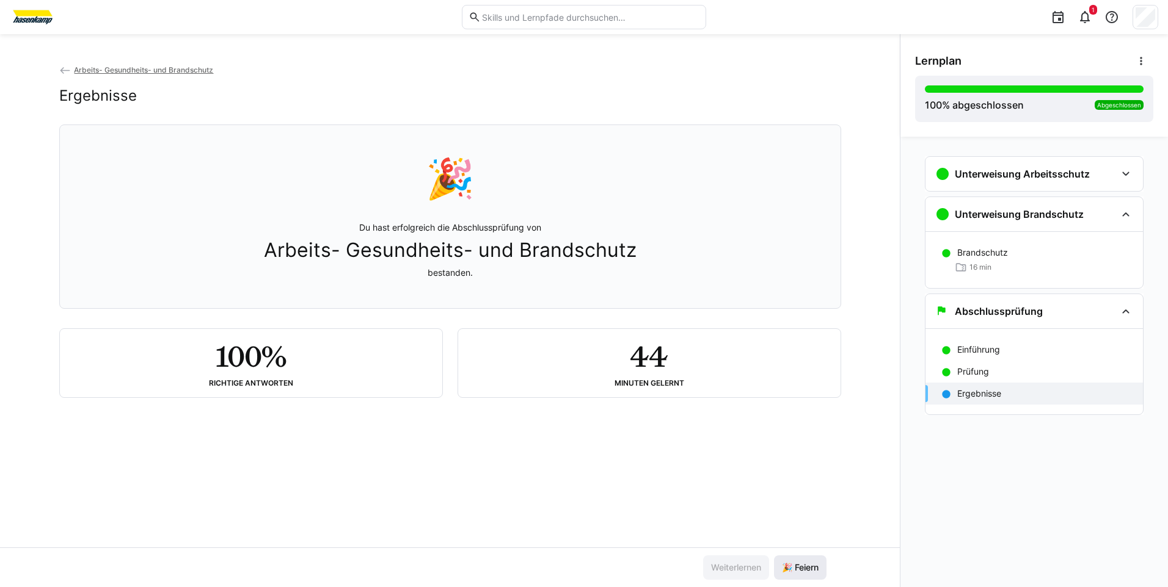
click at [814, 571] on span "🎉 Feiern" at bounding box center [800, 568] width 40 height 12
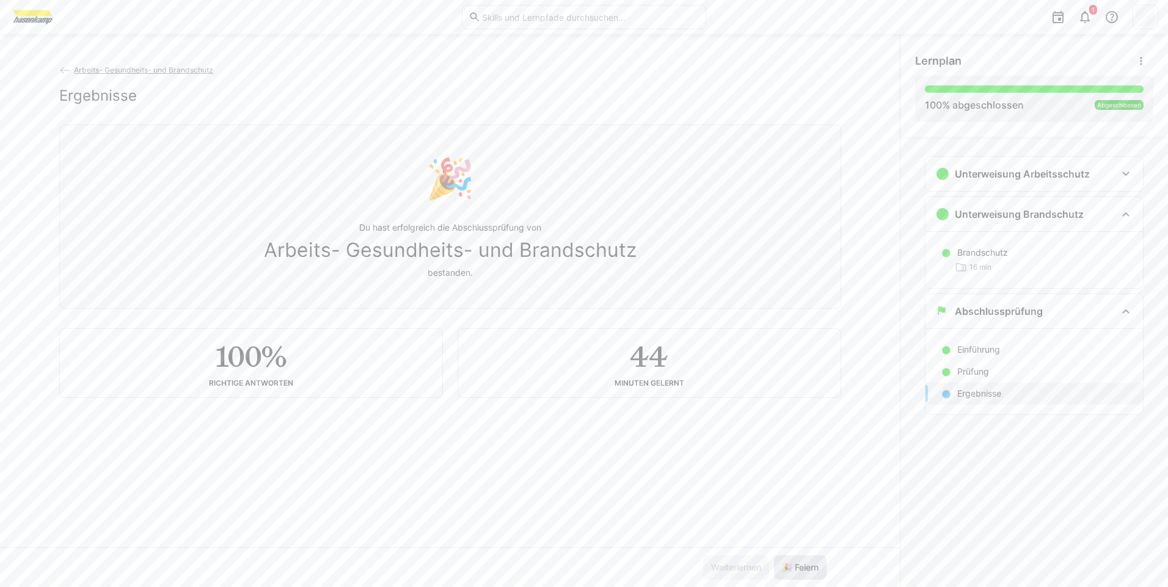
click at [804, 565] on span "🎉 Feiern" at bounding box center [800, 568] width 40 height 12
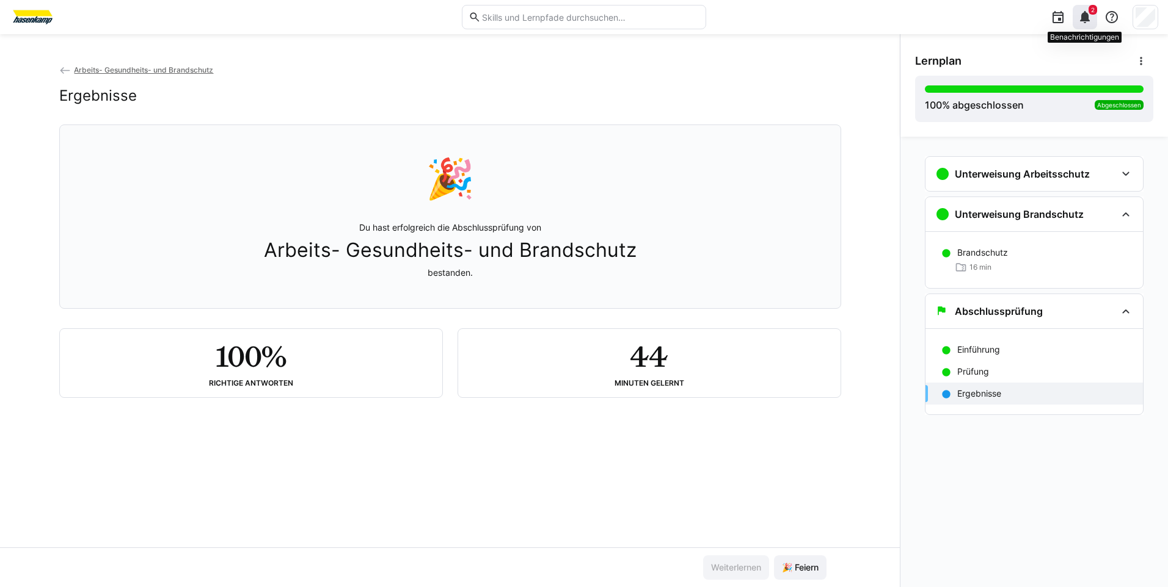
click at [1091, 15] on eds-icon at bounding box center [1084, 17] width 15 height 15
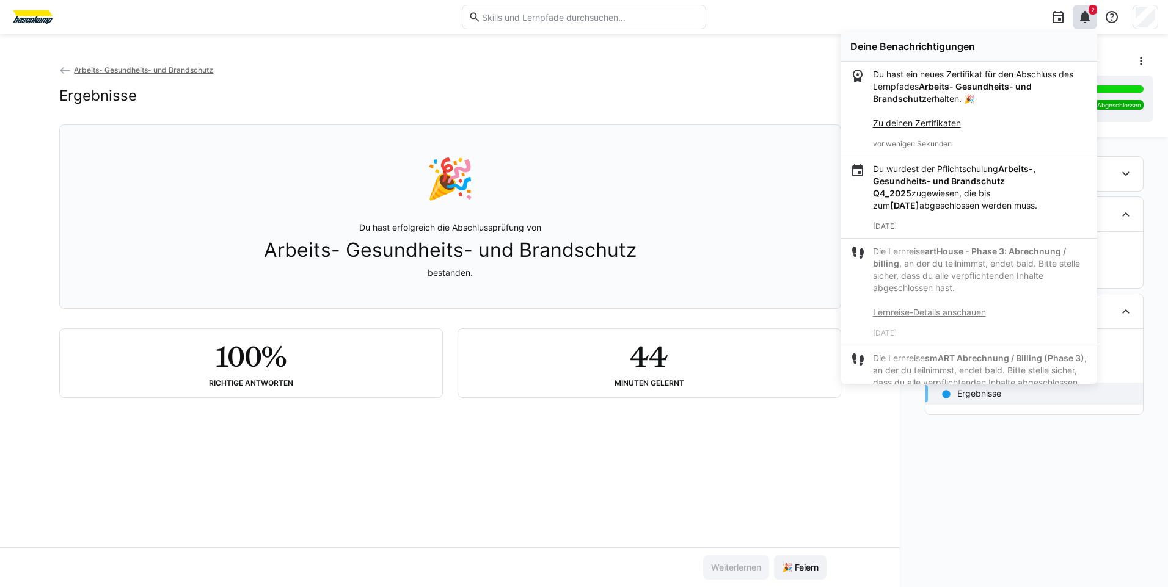
click at [935, 192] on p "Du wurdest der Pflichtschulung Arbeits-, Gesundheits- und Brandschutz Q4_2025 z…" at bounding box center [980, 187] width 214 height 49
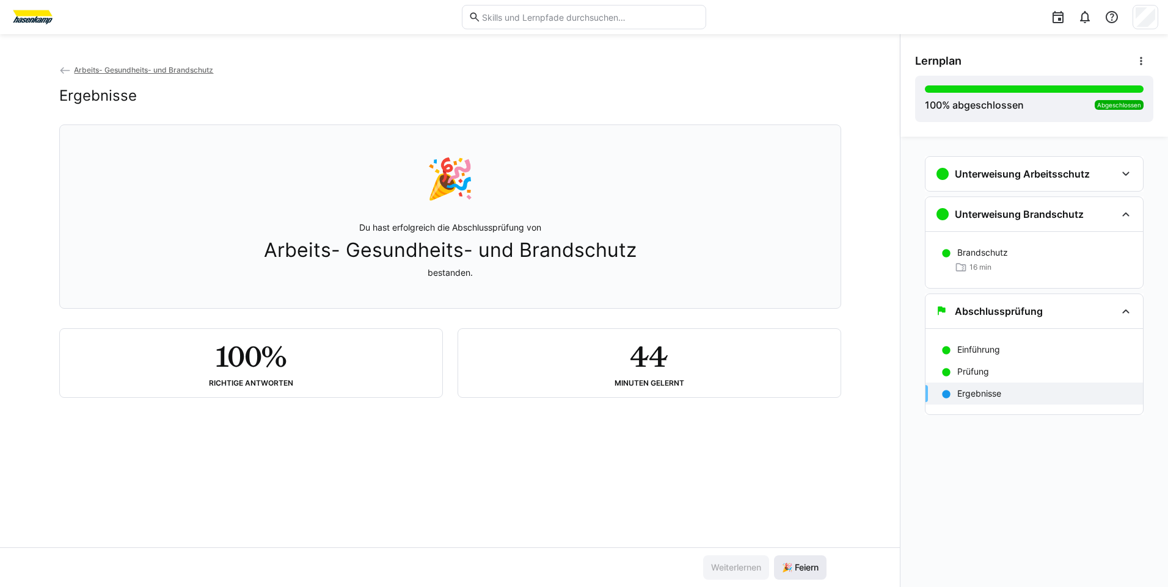
click at [782, 562] on span "🎉 Feiern" at bounding box center [800, 568] width 40 height 12
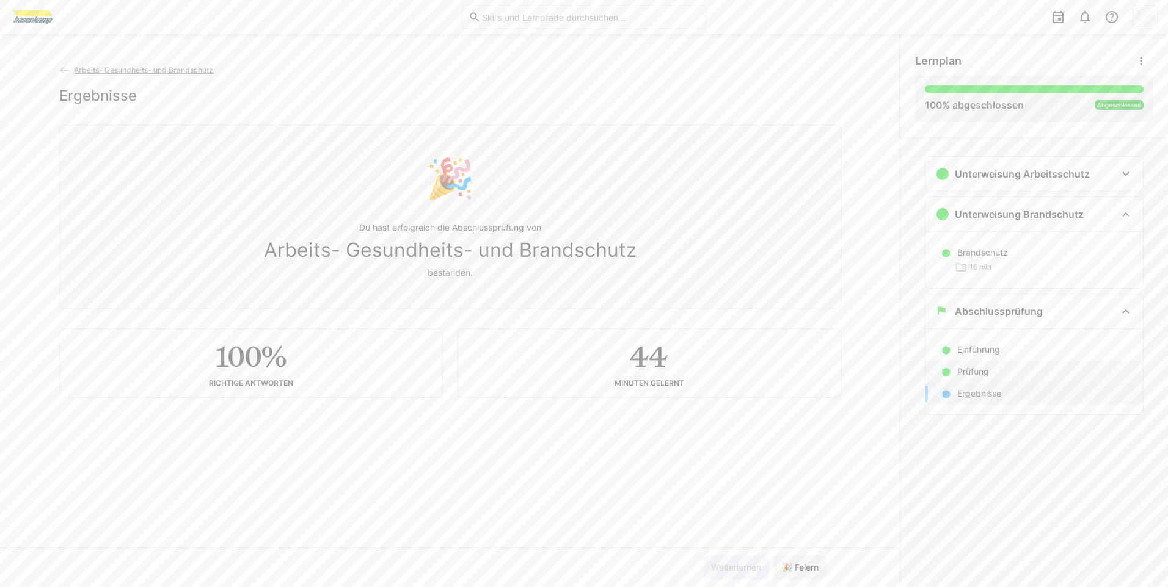
click at [980, 365] on div "Prüfung" at bounding box center [1033, 372] width 217 height 22
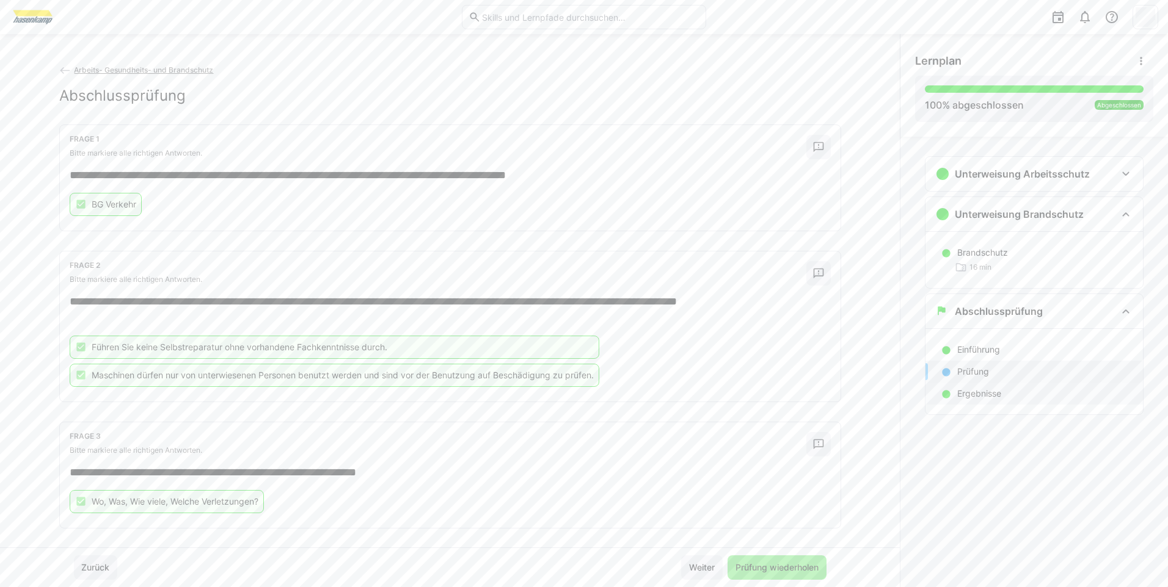
click at [980, 400] on div "Ergebnisse" at bounding box center [1033, 394] width 217 height 22
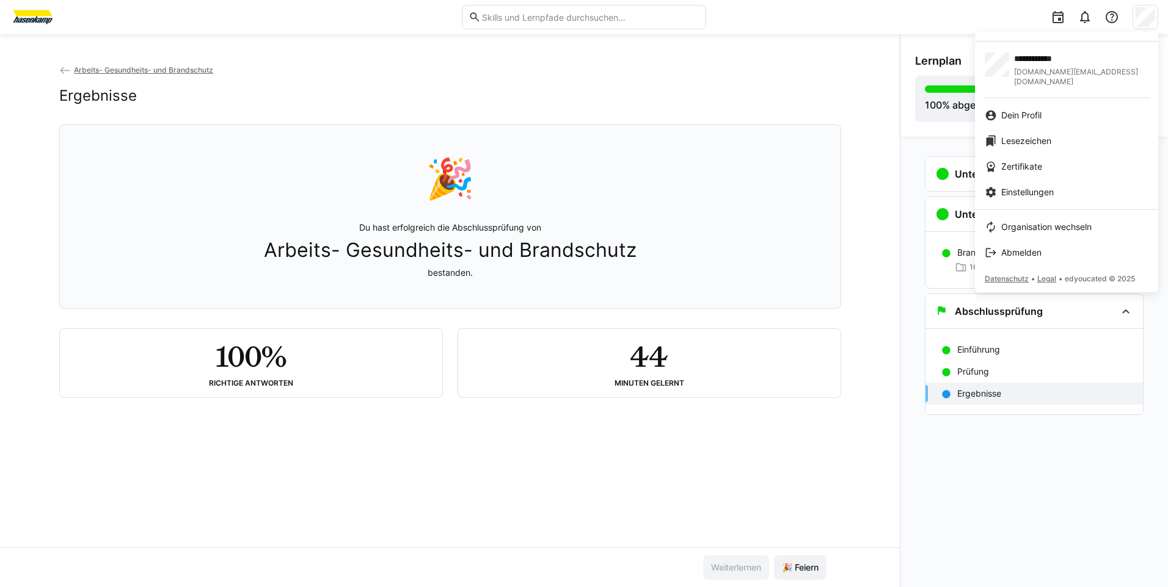
click at [398, 74] on div at bounding box center [584, 293] width 1168 height 587
